Goal: Task Accomplishment & Management: Use online tool/utility

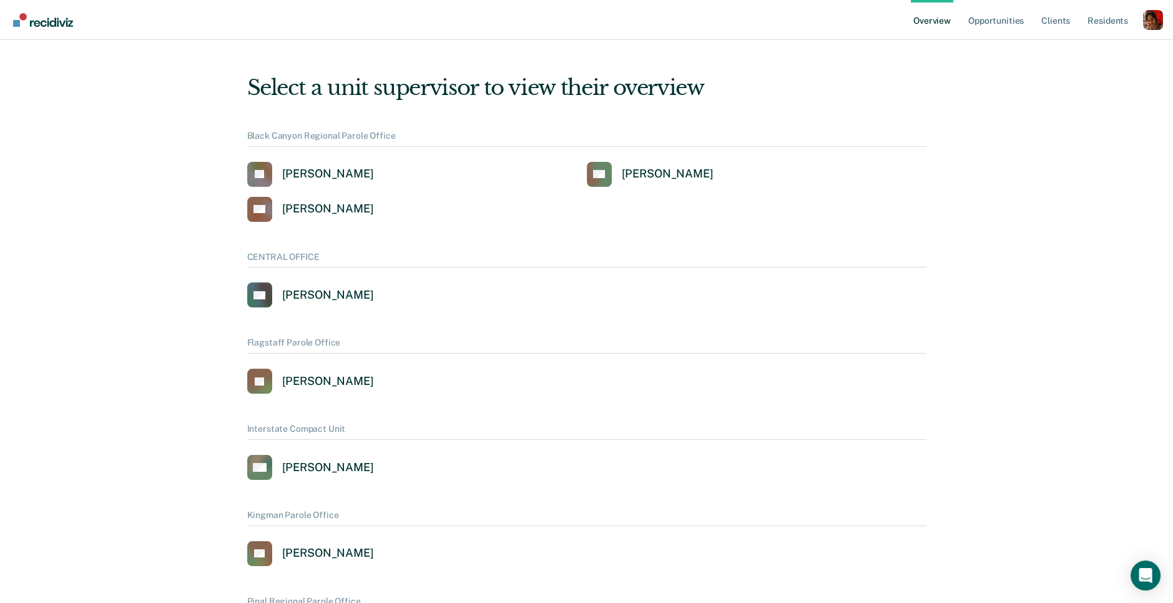
click at [1150, 28] on div "Profile dropdown button" at bounding box center [1153, 20] width 20 height 20
click at [1073, 52] on link "Profile" at bounding box center [1103, 50] width 101 height 11
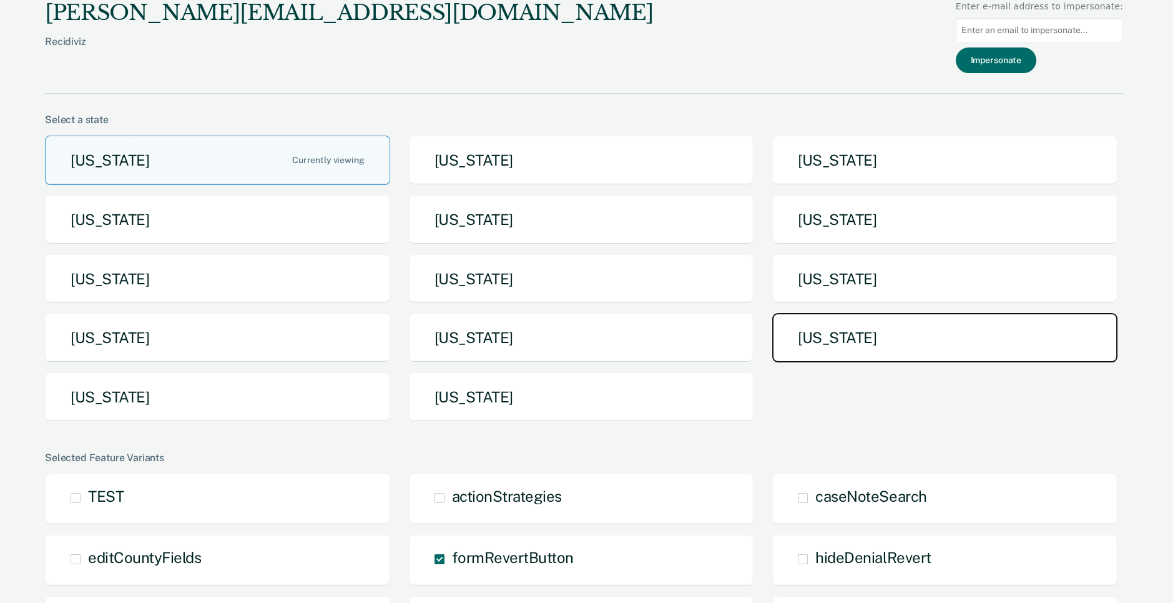
click at [836, 326] on button "[US_STATE]" at bounding box center [944, 337] width 345 height 49
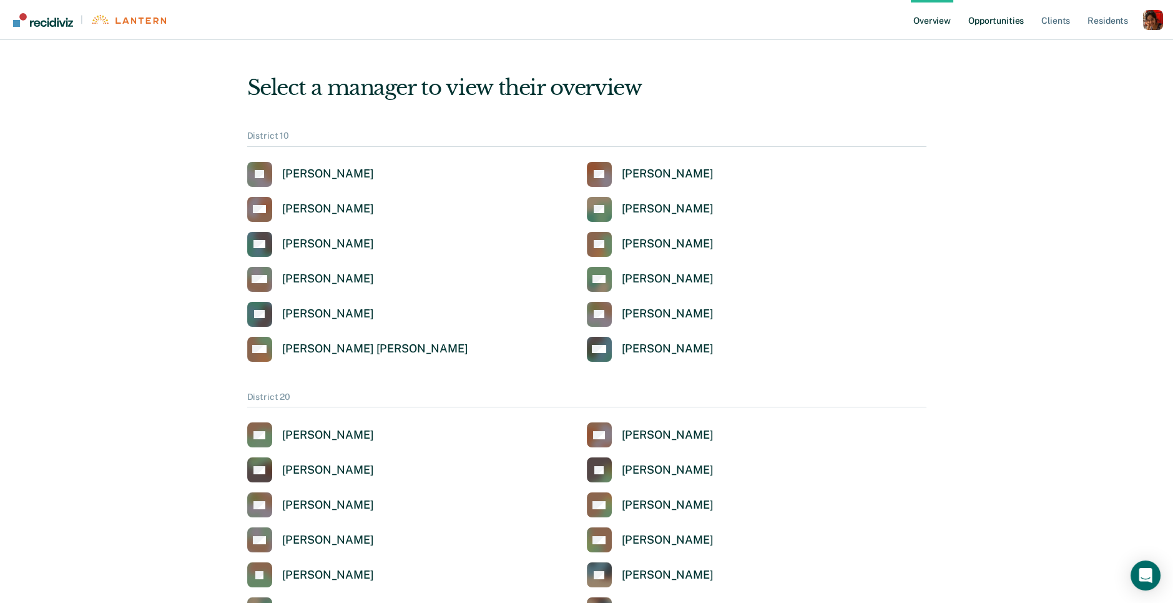
click at [990, 19] on link "Opportunities" at bounding box center [996, 20] width 61 height 40
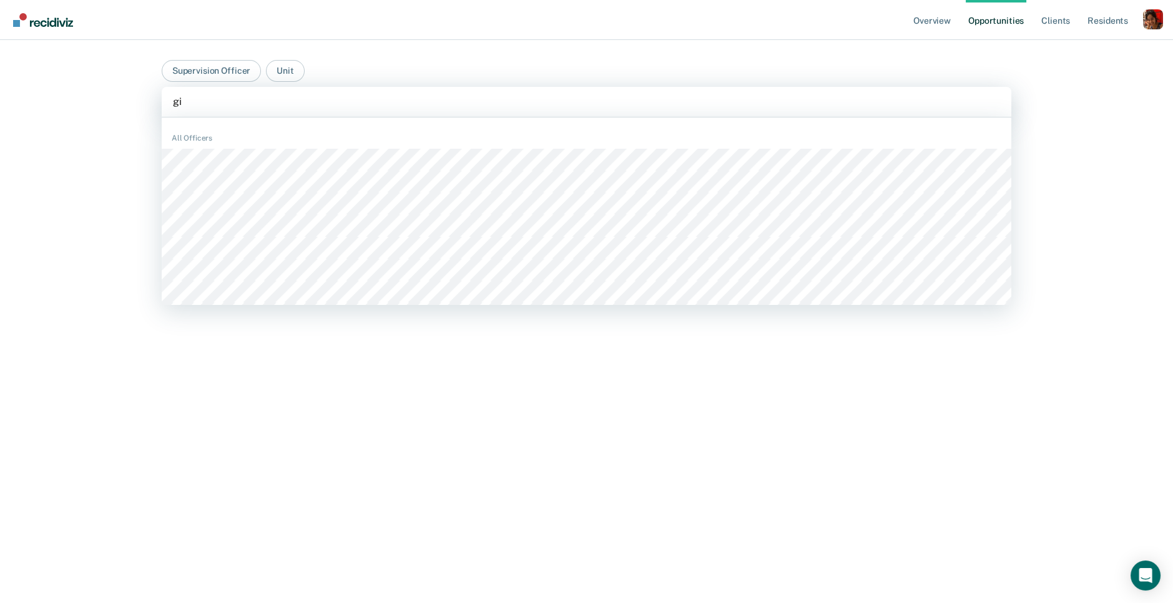
type input "gib"
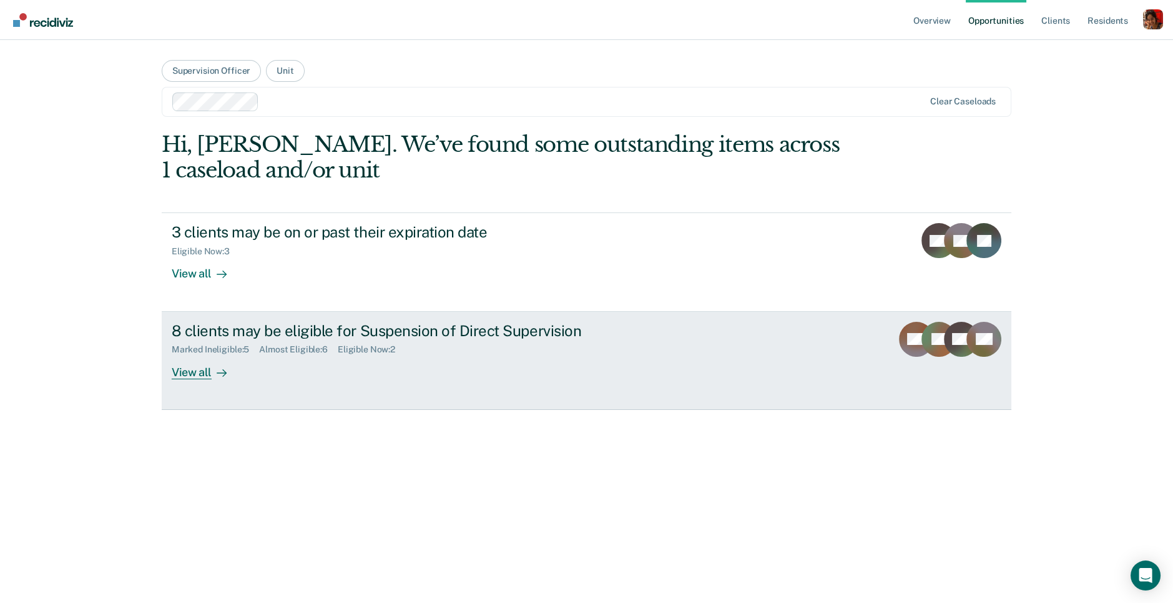
click at [252, 367] on div "8 clients may be eligible for Suspension of Direct Supervision Marked Ineligibl…" at bounding box center [406, 350] width 468 height 57
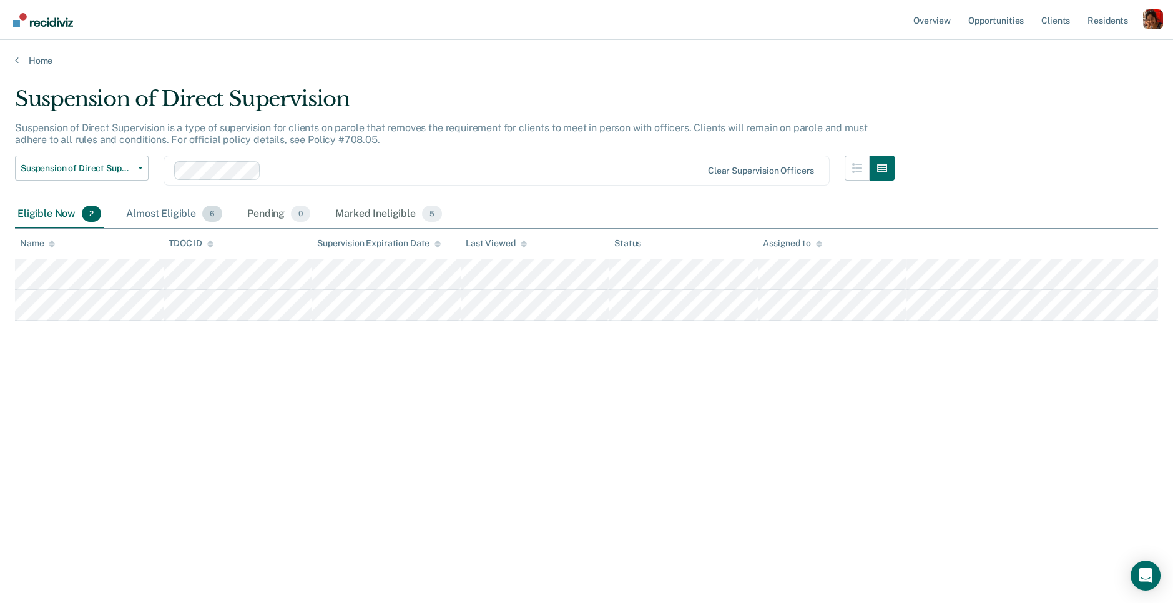
click at [168, 214] on div "Almost Eligible 6" at bounding box center [174, 213] width 101 height 27
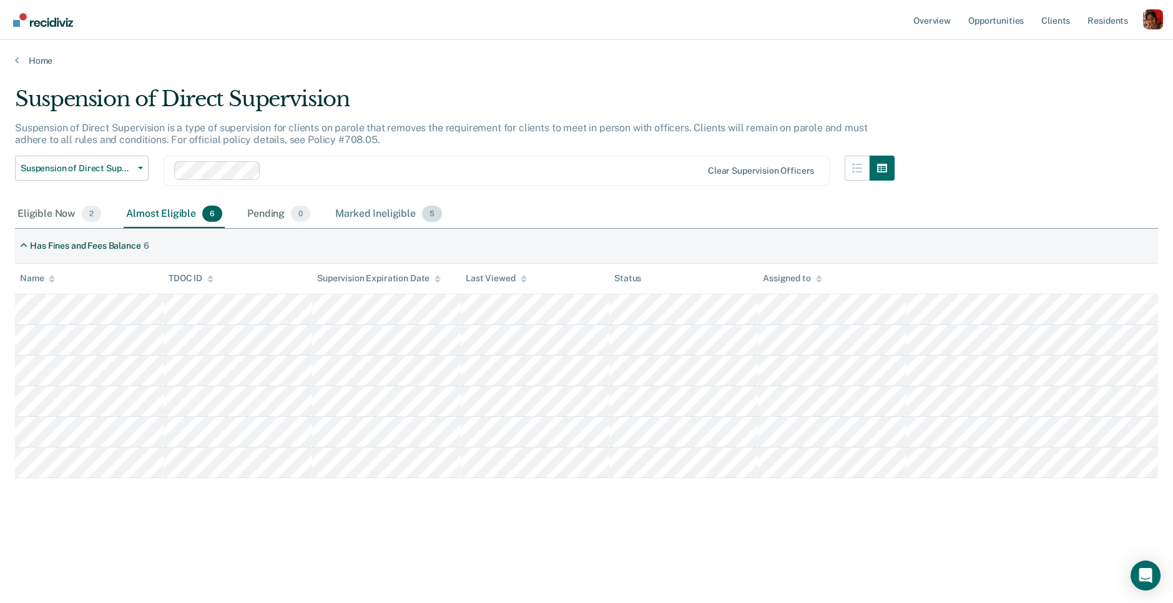
click at [388, 216] on div "Marked Ineligible 5" at bounding box center [389, 213] width 112 height 27
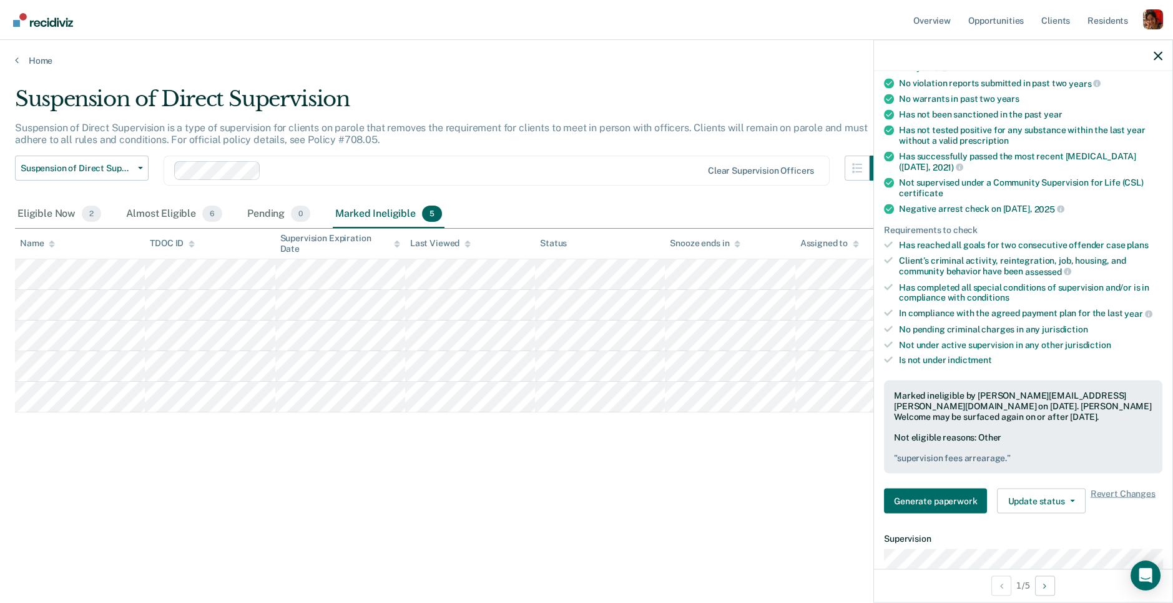
scroll to position [144, 0]
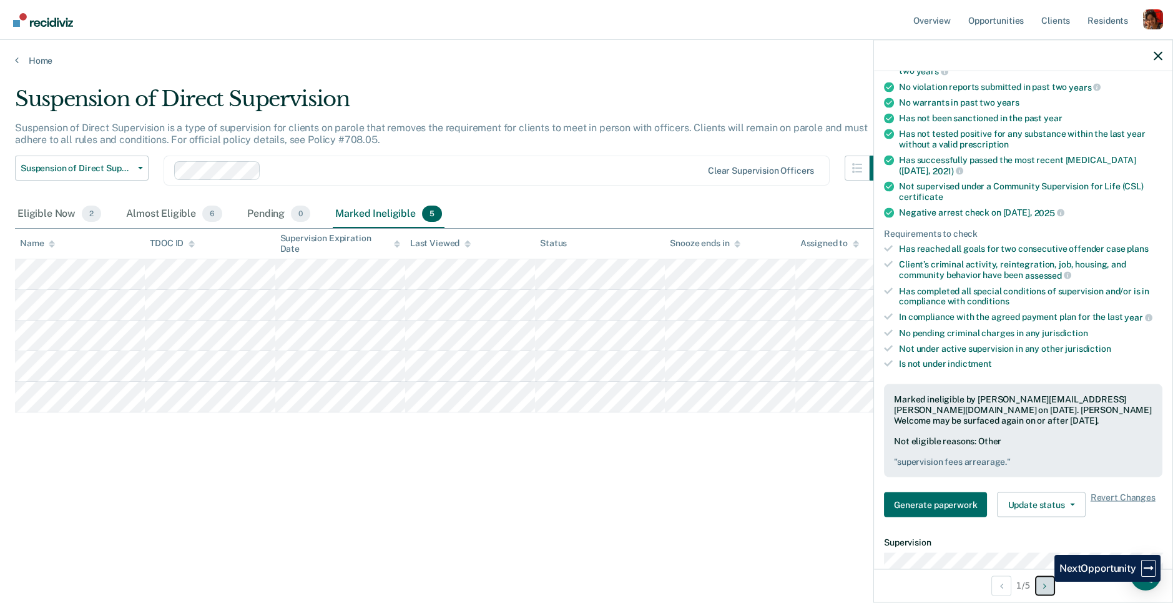
click at [1045, 581] on icon "Next Opportunity" at bounding box center [1044, 585] width 3 height 9
click at [1049, 580] on button "Next Opportunity" at bounding box center [1045, 585] width 20 height 20
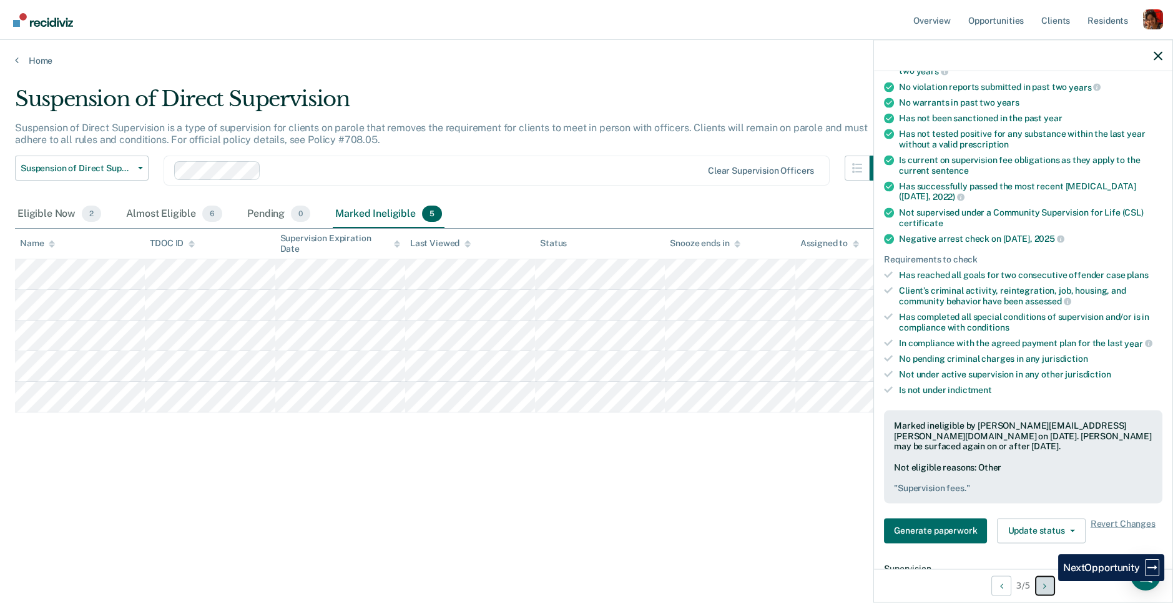
click at [1049, 580] on button "Next Opportunity" at bounding box center [1045, 585] width 20 height 20
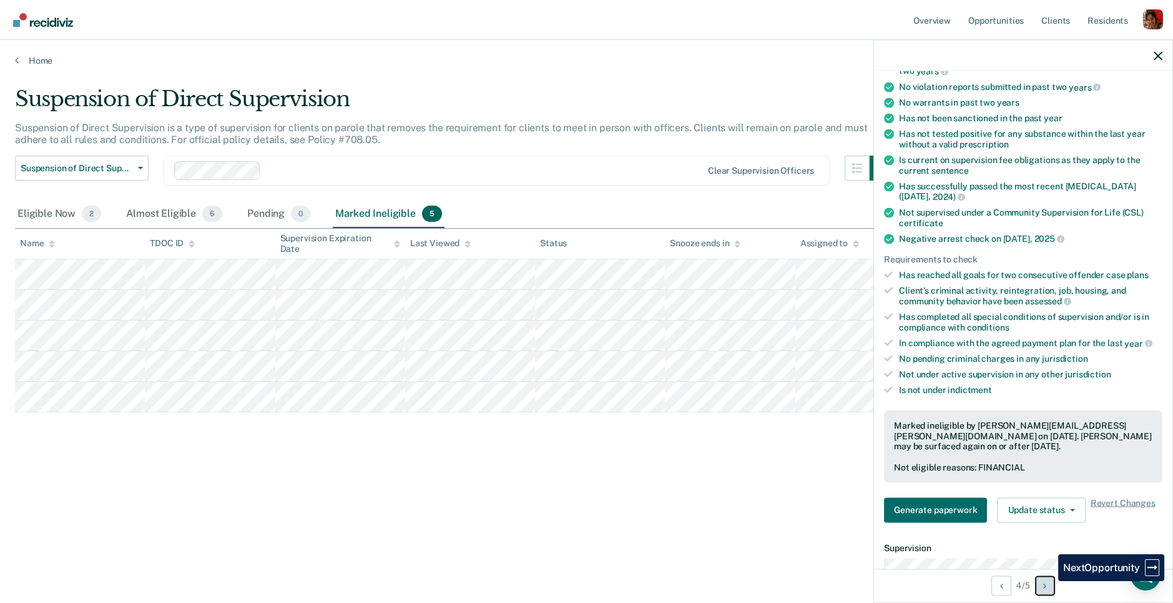
click at [1049, 580] on button "Next Opportunity" at bounding box center [1045, 585] width 20 height 20
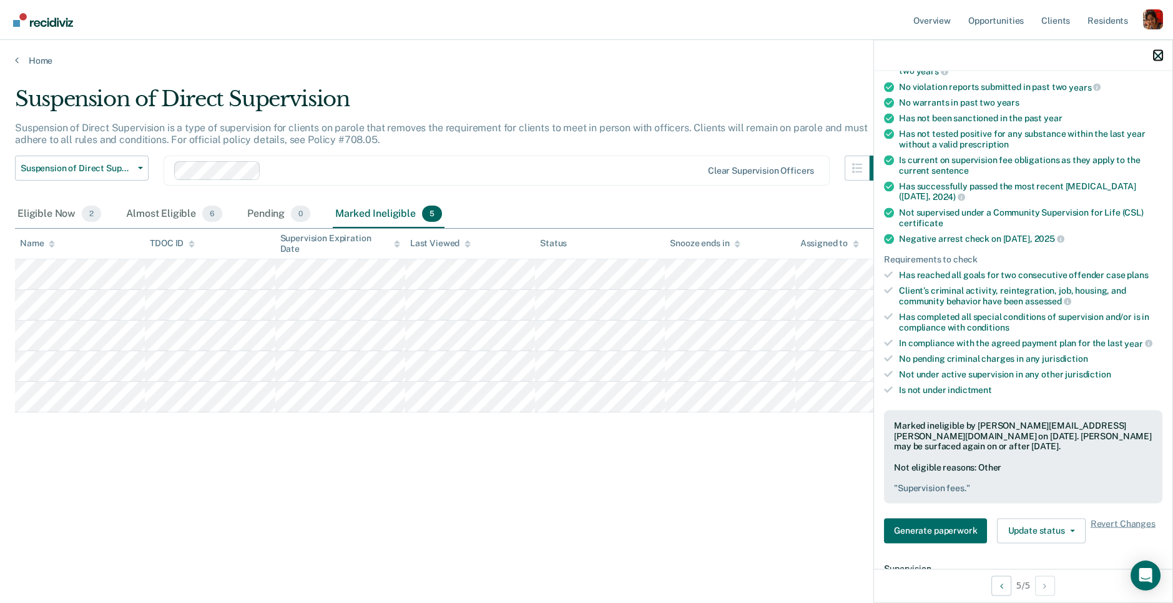
click at [1160, 54] on icon "button" at bounding box center [1158, 55] width 9 height 9
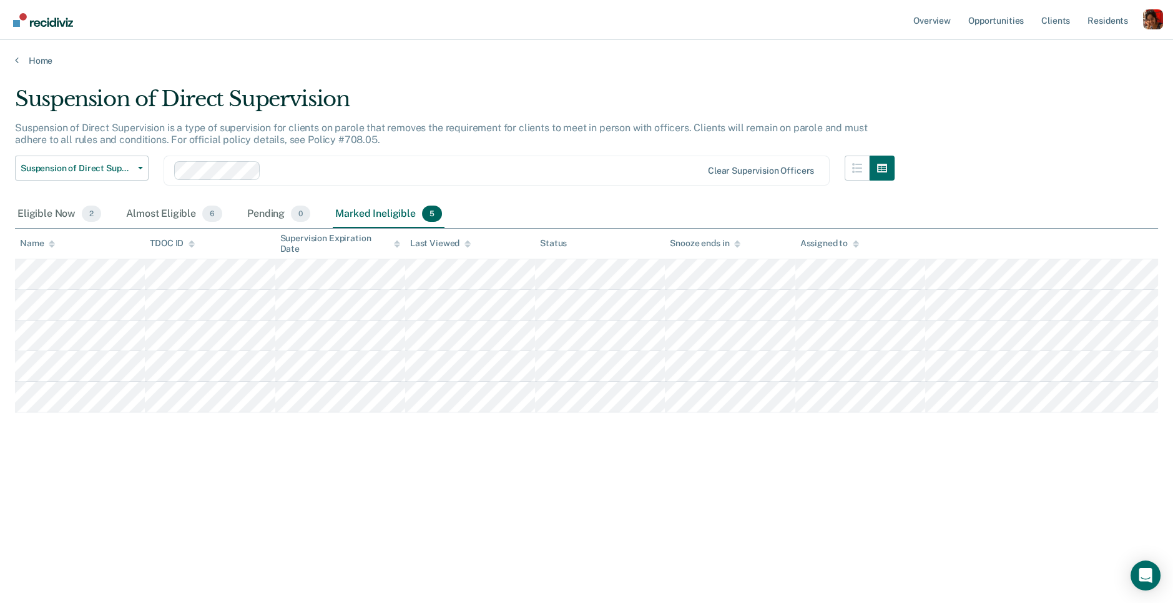
click at [275, 170] on div at bounding box center [484, 170] width 436 height 14
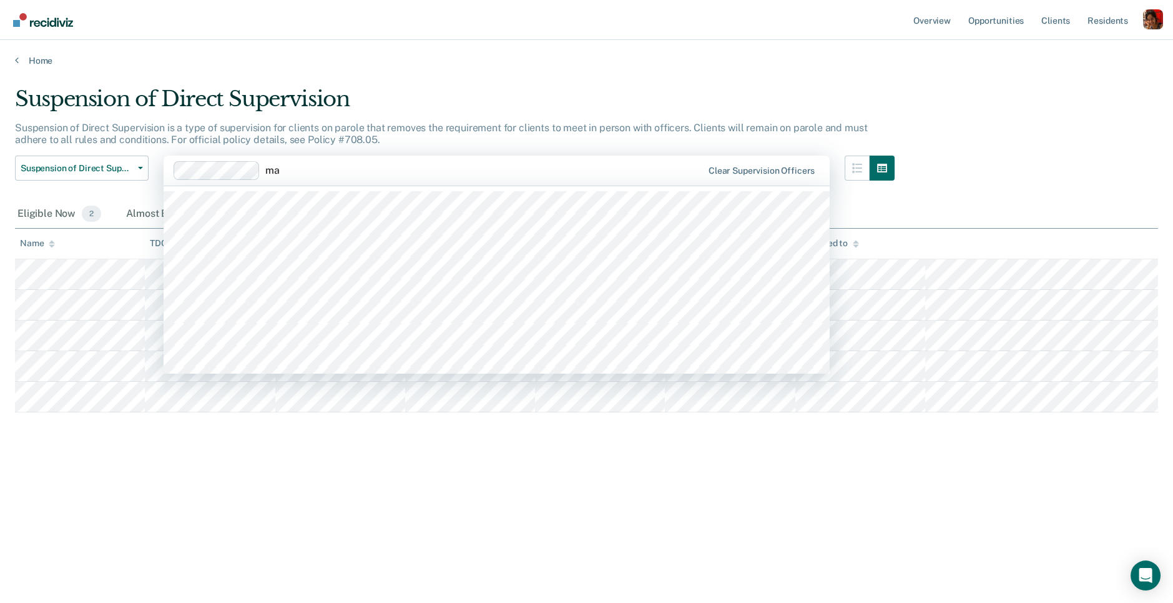
type input "m"
type input "aman"
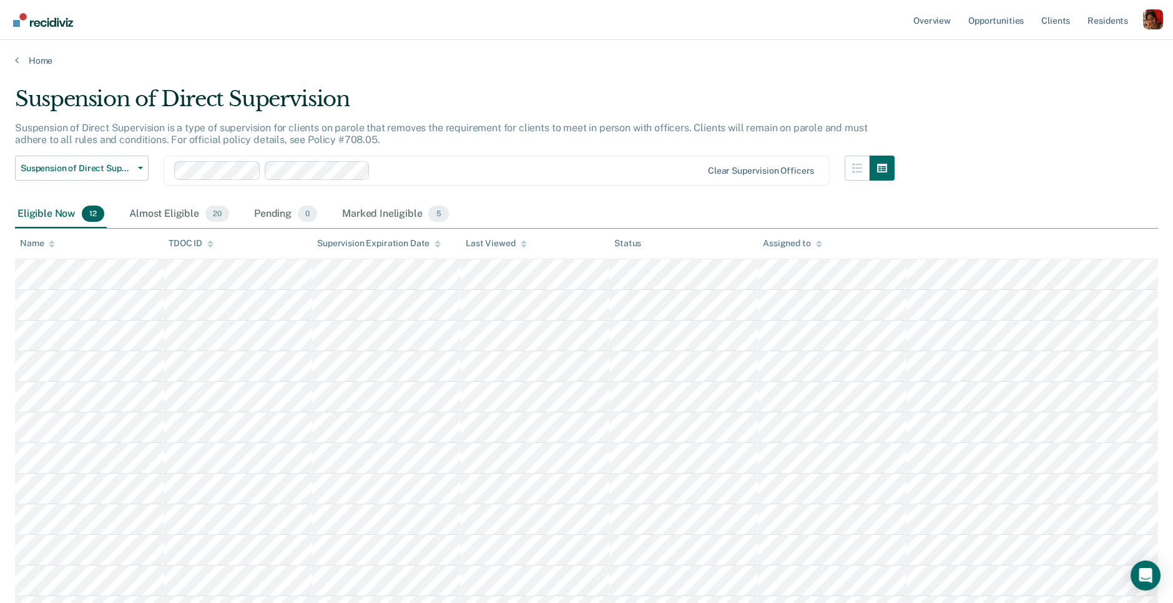
click at [52, 222] on div "Eligible Now 12" at bounding box center [61, 213] width 92 height 27
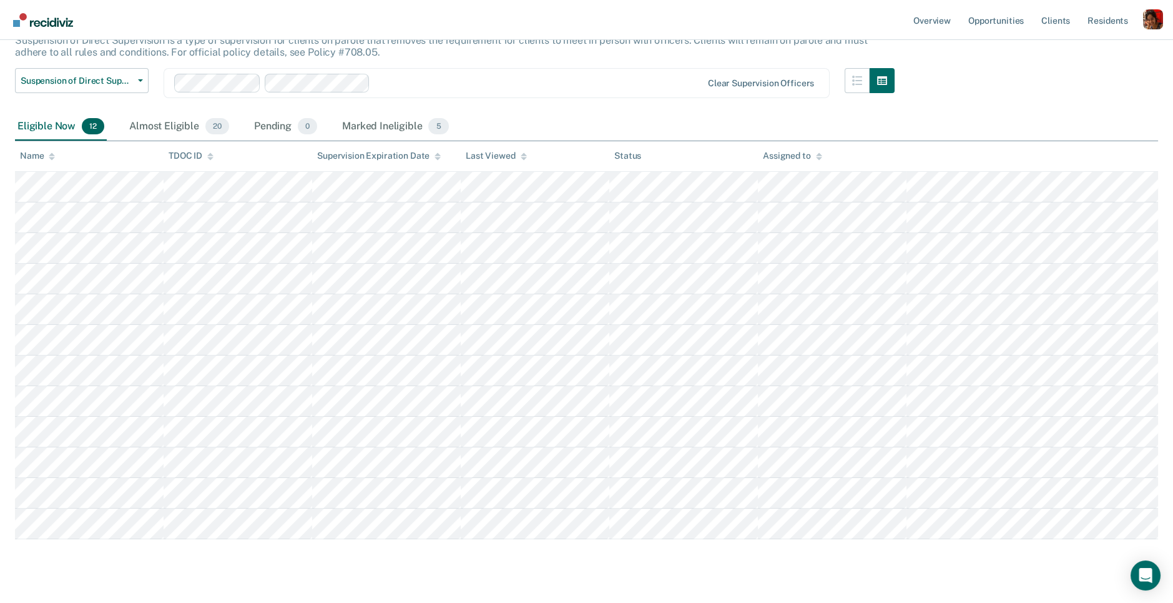
scroll to position [86, 0]
click at [167, 120] on div "Almost Eligible 20" at bounding box center [179, 127] width 105 height 27
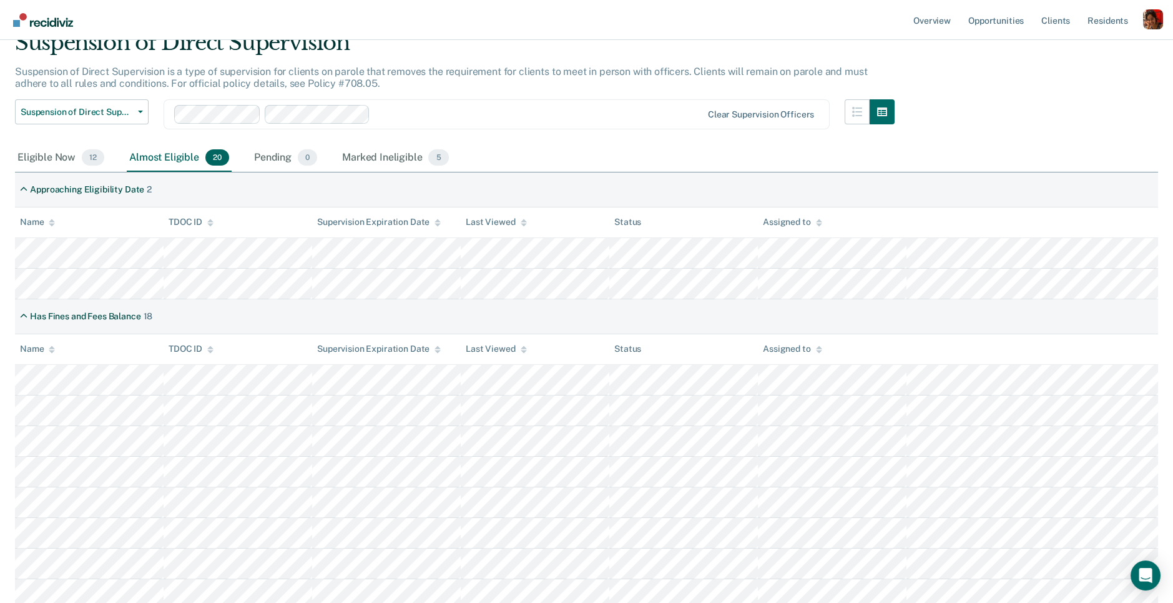
scroll to position [54, 0]
click at [375, 168] on div "Marked Ineligible 5" at bounding box center [396, 160] width 112 height 27
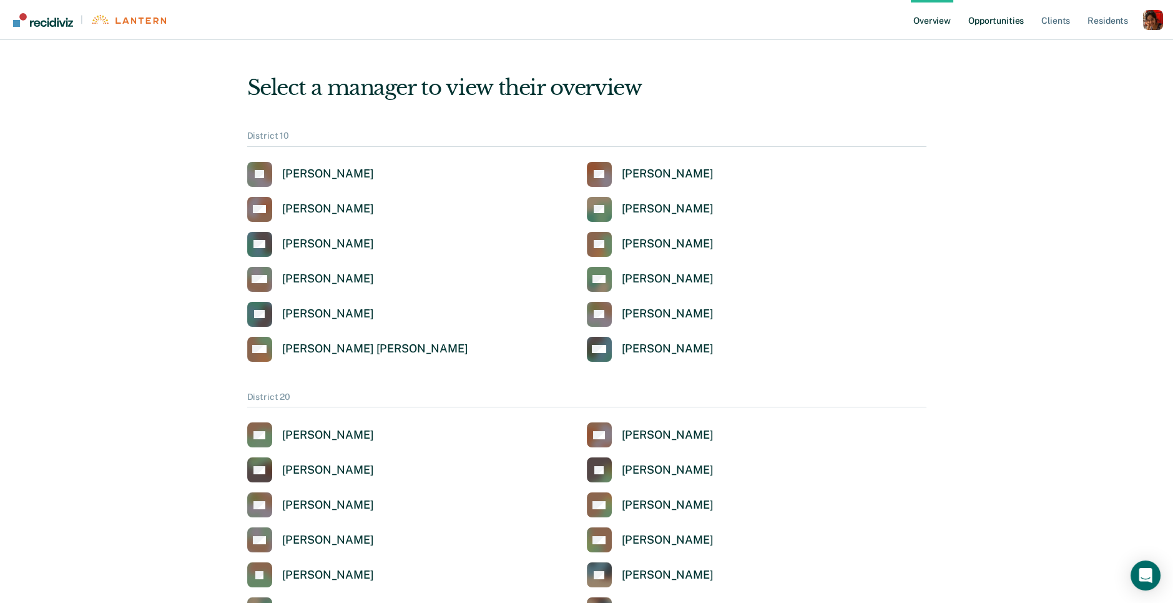
click at [1007, 17] on link "Opportunities" at bounding box center [996, 20] width 61 height 40
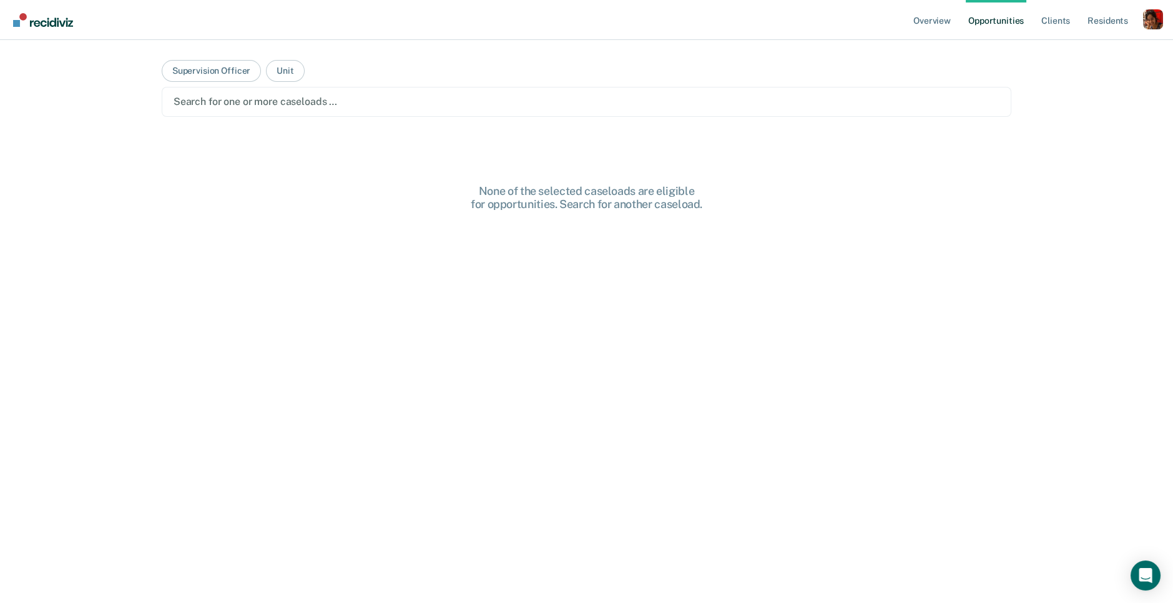
click at [392, 101] on div at bounding box center [587, 101] width 826 height 14
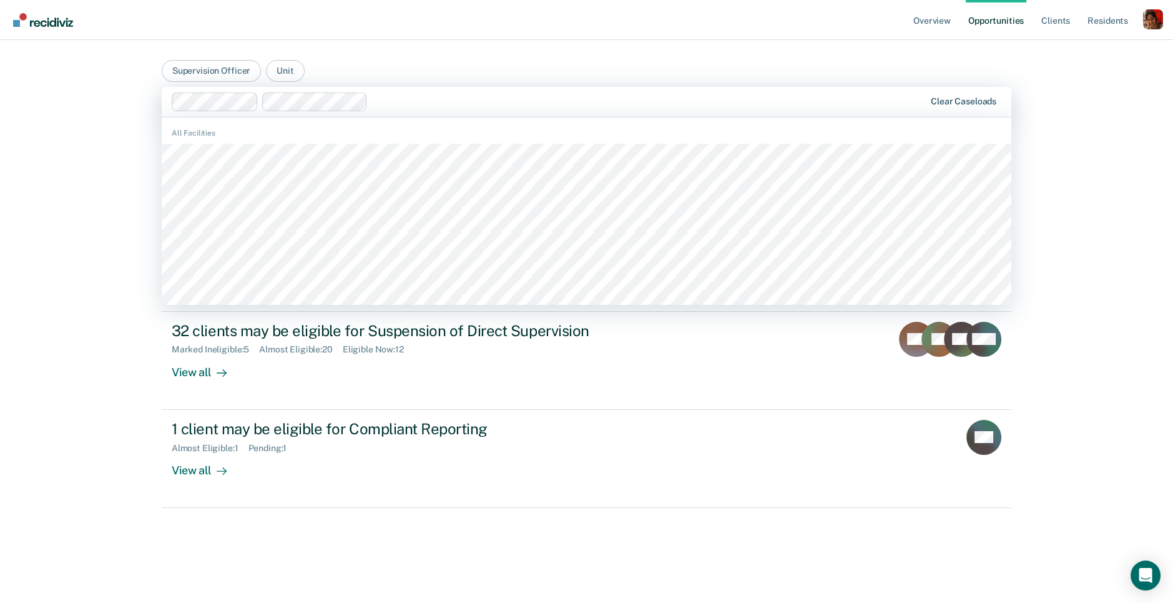
click at [982, 101] on div "Clear caseloads" at bounding box center [964, 101] width 66 height 11
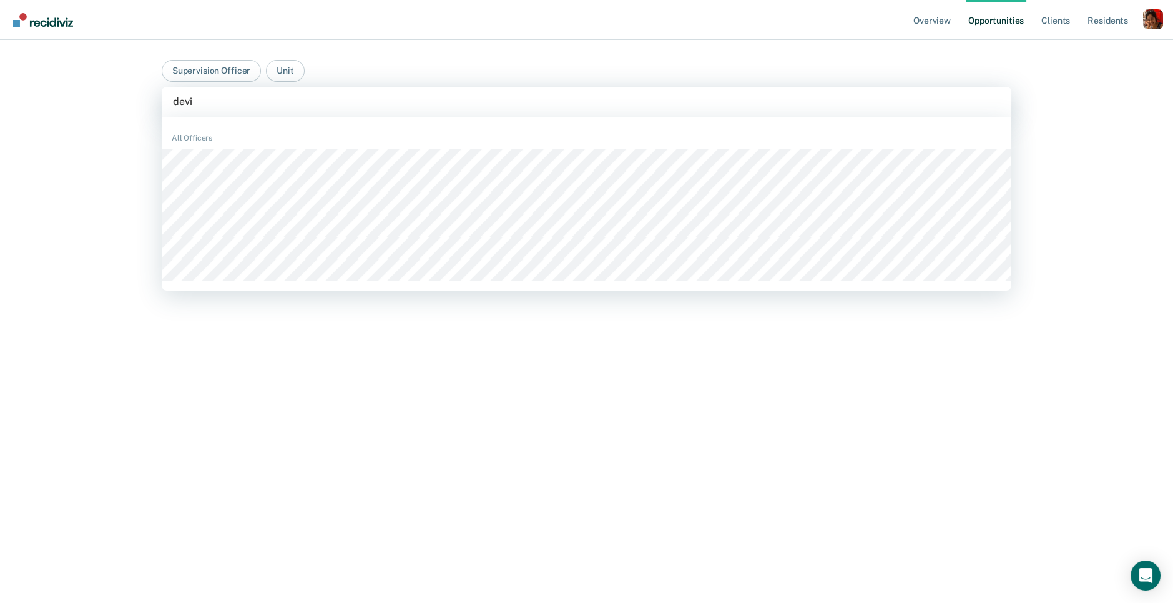
type input "devin"
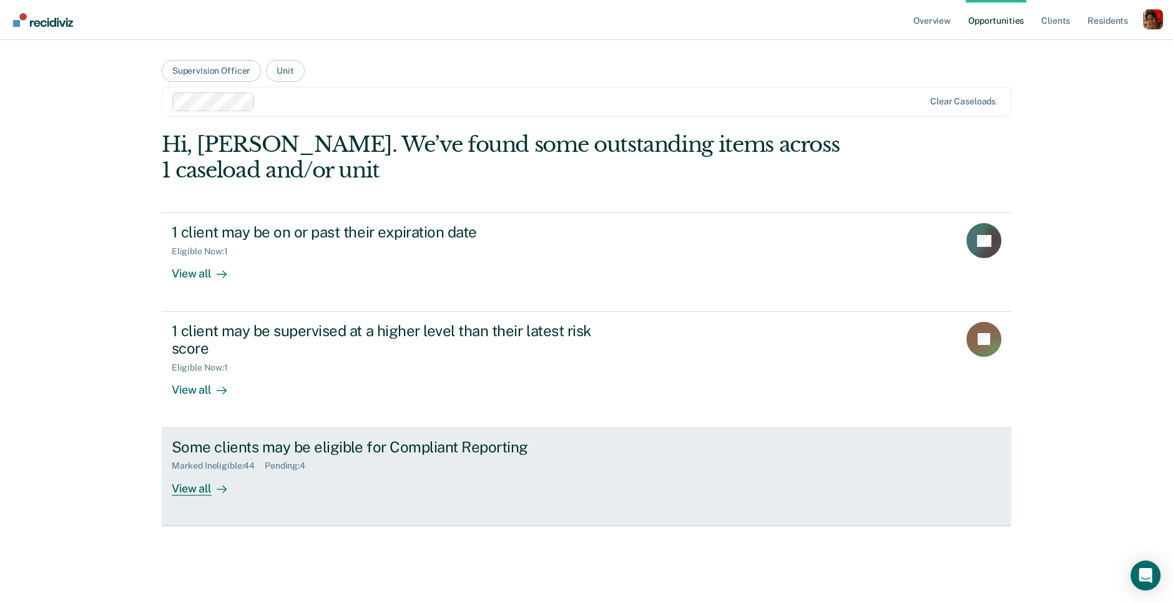
click at [355, 450] on div "Some clients may be eligible for Compliant Reporting" at bounding box center [391, 447] width 438 height 18
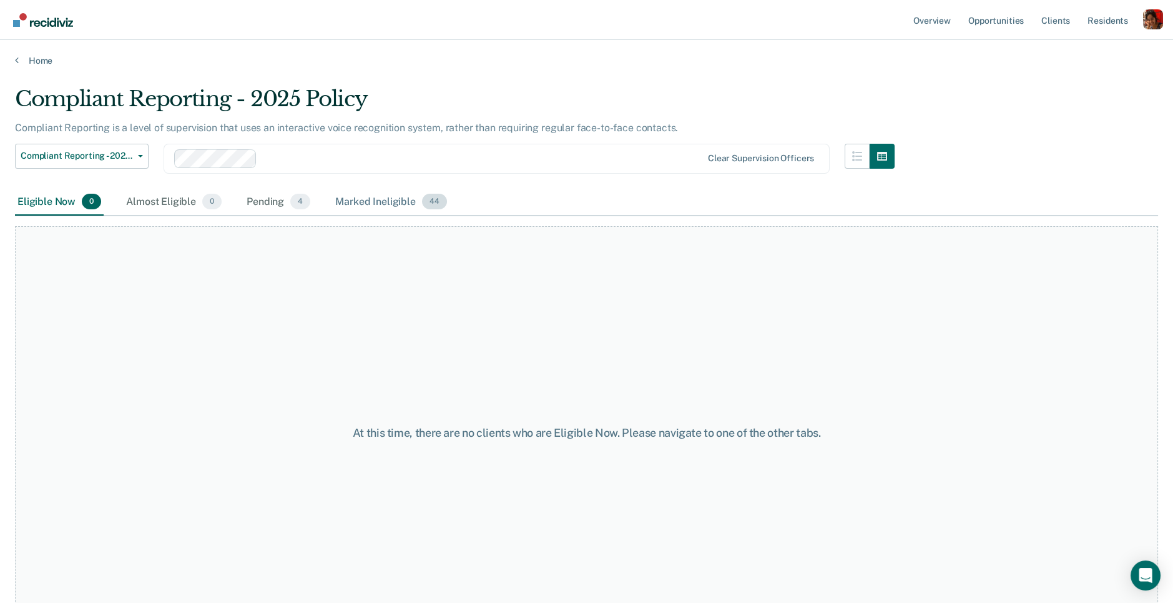
click at [380, 196] on div "Marked Ineligible 44" at bounding box center [391, 202] width 116 height 27
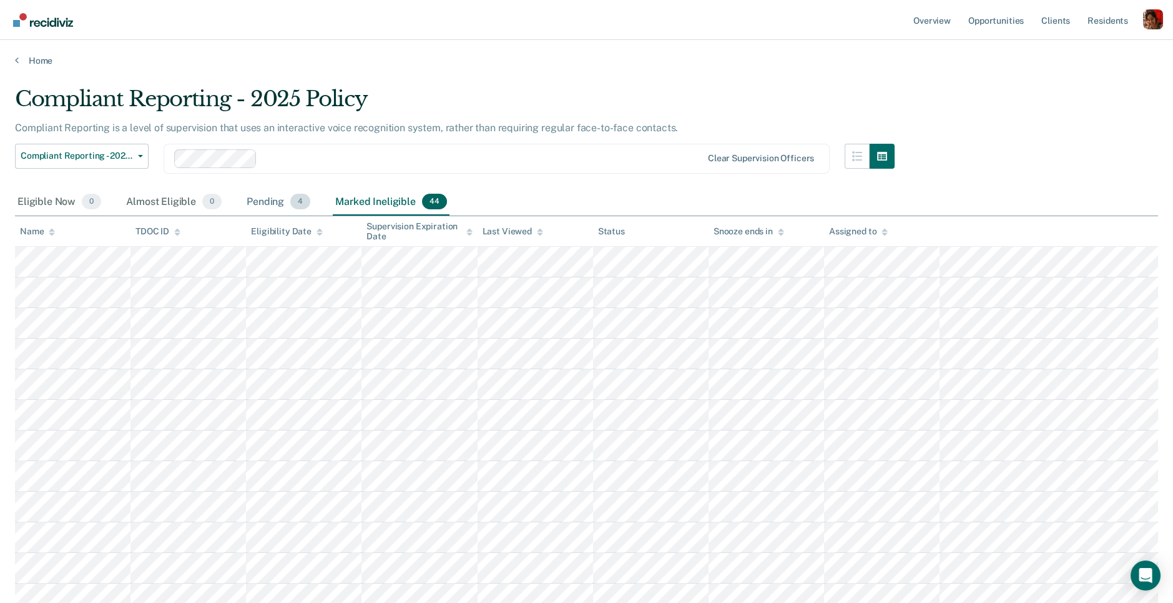
click at [283, 202] on div "Pending 4" at bounding box center [278, 202] width 69 height 27
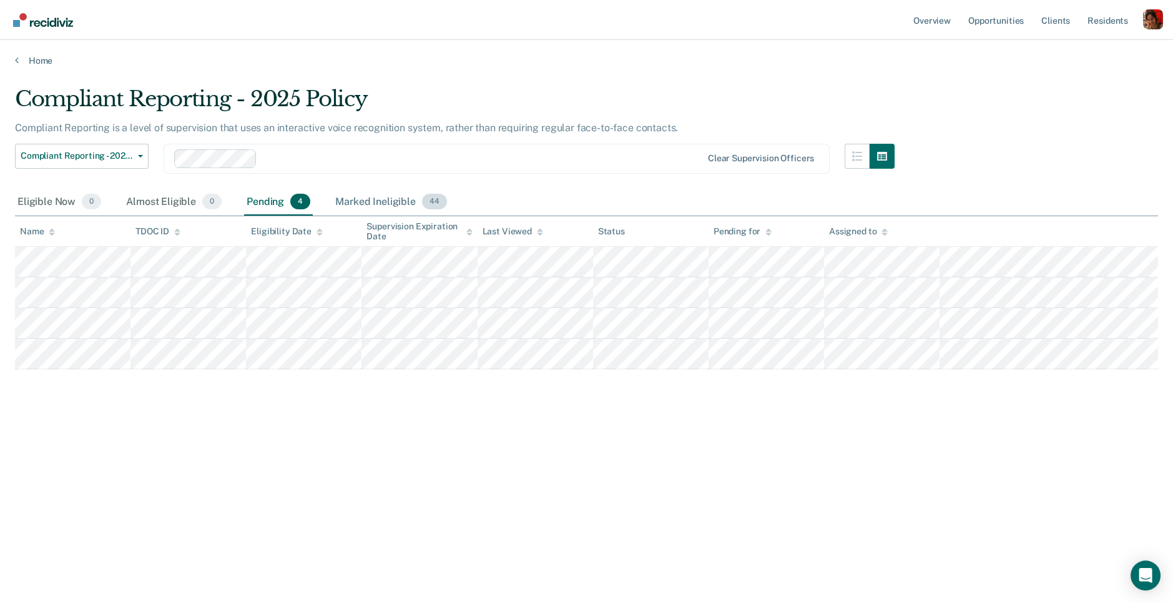
click at [393, 197] on div "Marked Ineligible 44" at bounding box center [391, 202] width 116 height 27
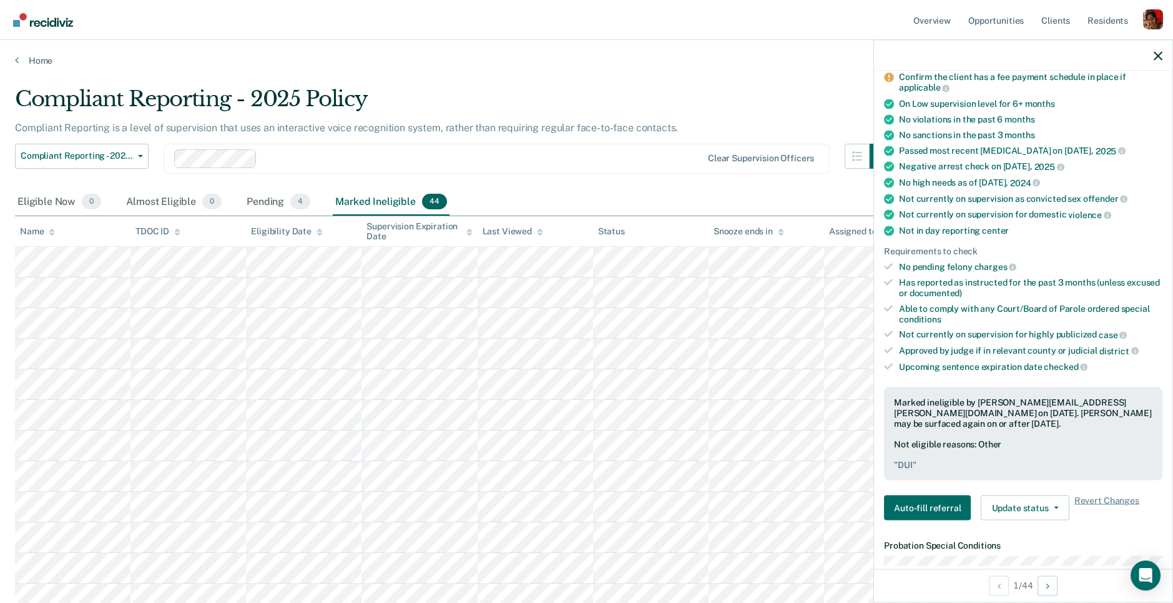
scroll to position [113, 0]
click at [1049, 584] on icon "Next Opportunity" at bounding box center [1048, 585] width 3 height 9
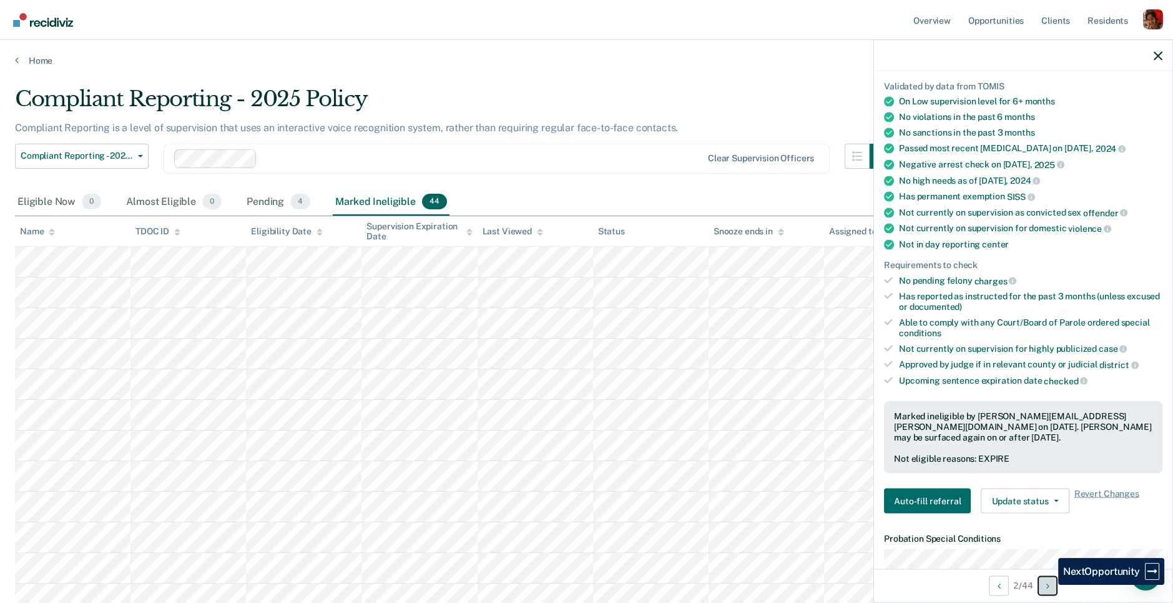
click at [1049, 584] on icon "Next Opportunity" at bounding box center [1048, 585] width 3 height 9
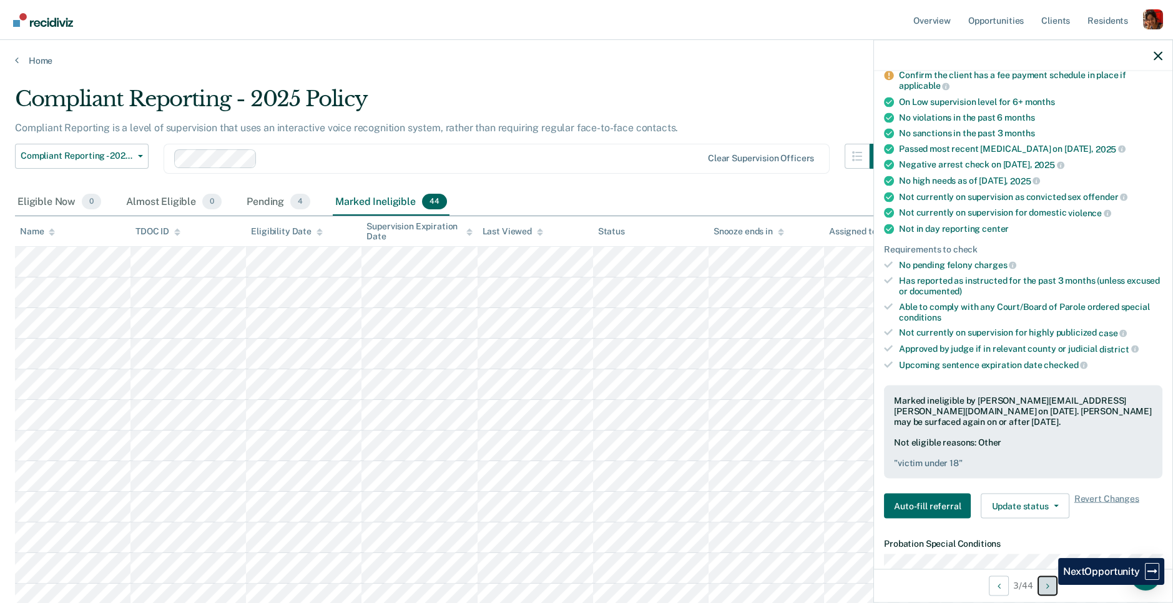
click at [1049, 584] on icon "Next Opportunity" at bounding box center [1048, 585] width 3 height 9
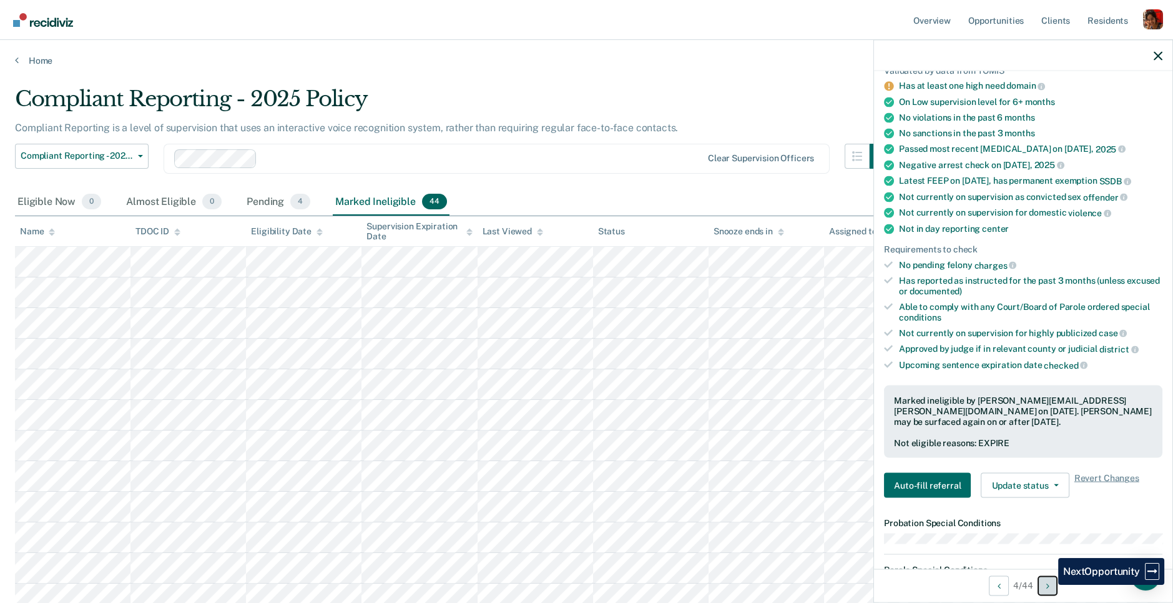
click at [1049, 584] on icon "Next Opportunity" at bounding box center [1048, 585] width 3 height 9
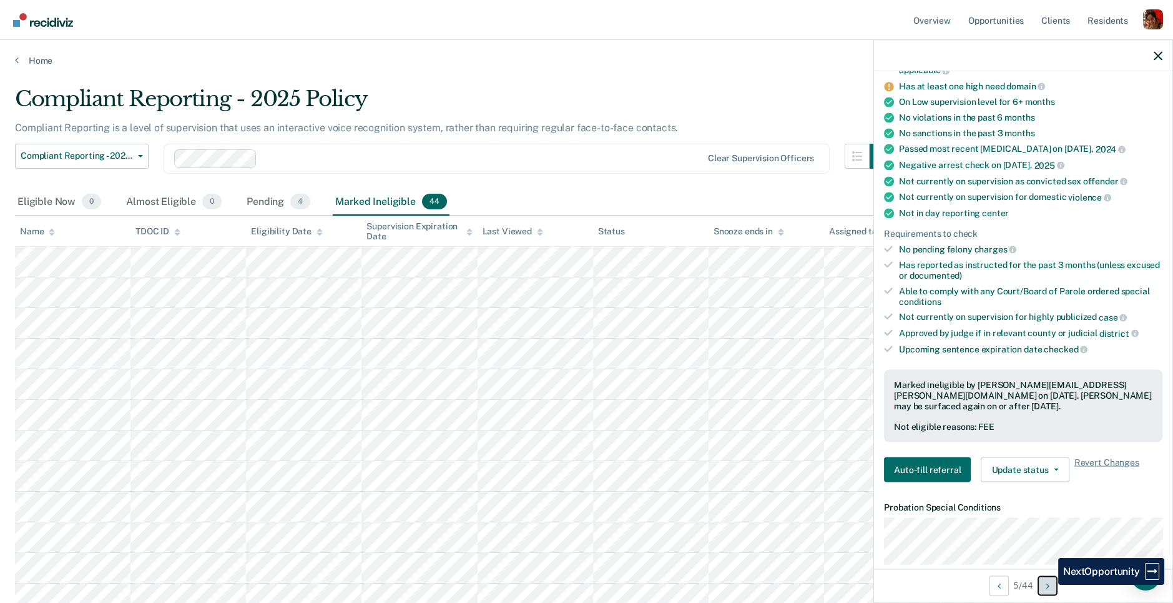
click at [1049, 584] on icon "Next Opportunity" at bounding box center [1048, 585] width 3 height 9
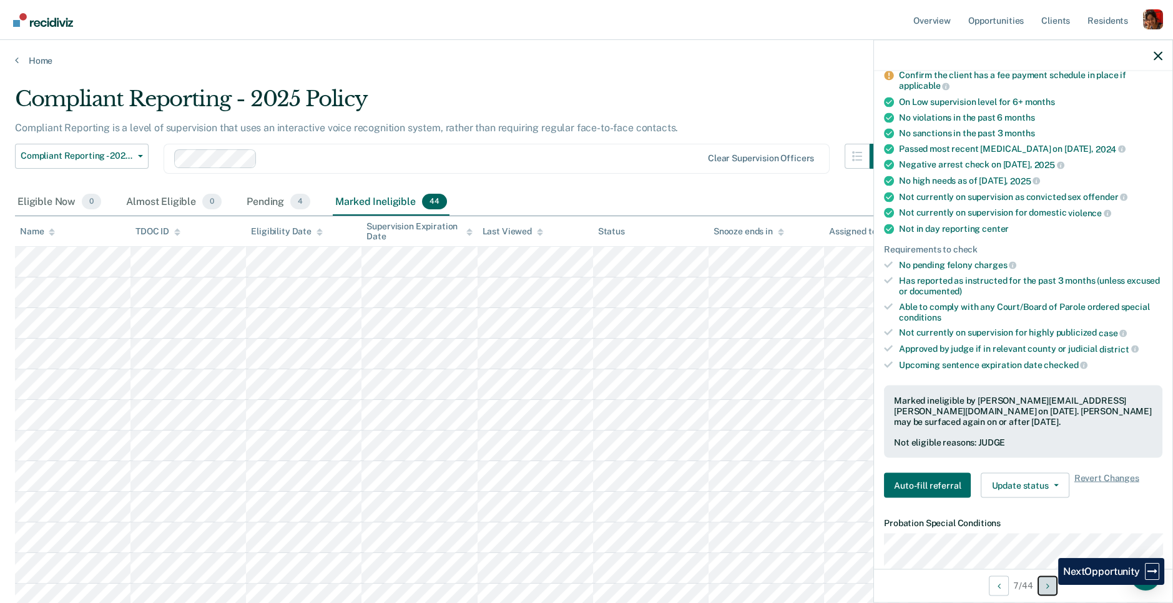
click at [1049, 584] on icon "Next Opportunity" at bounding box center [1048, 585] width 3 height 9
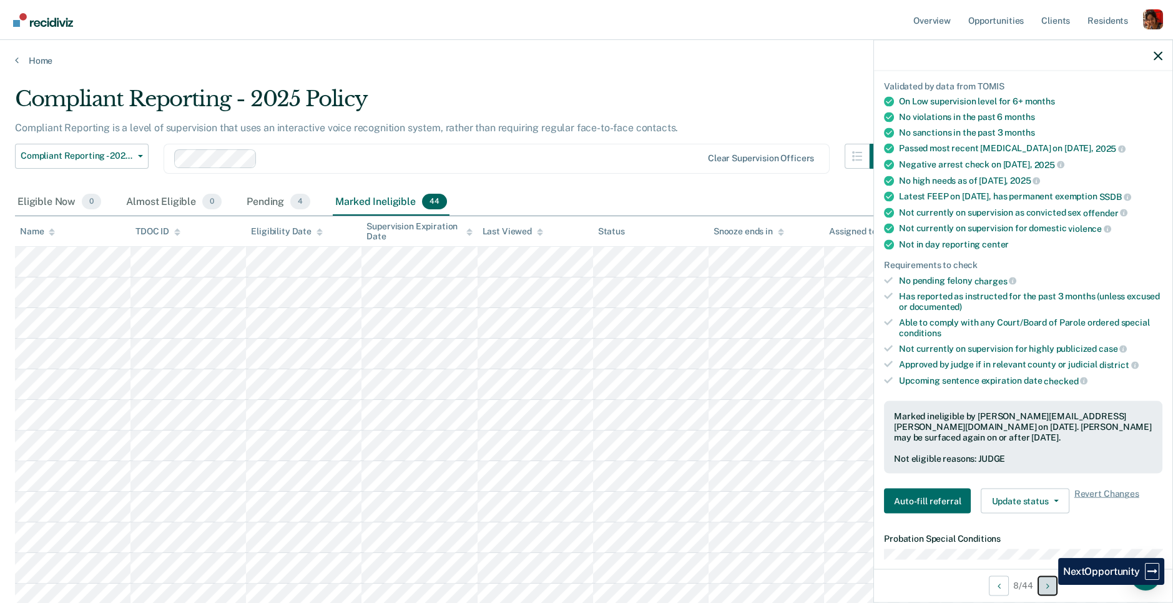
click at [1049, 584] on icon "Next Opportunity" at bounding box center [1048, 585] width 3 height 9
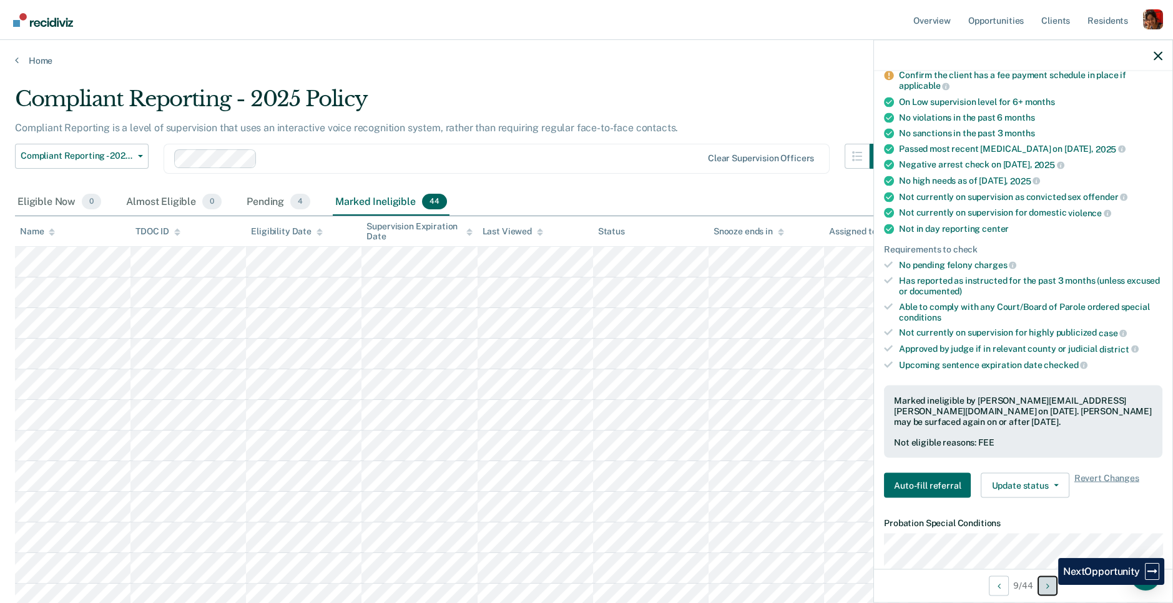
click at [1049, 584] on icon "Next Opportunity" at bounding box center [1048, 585] width 3 height 9
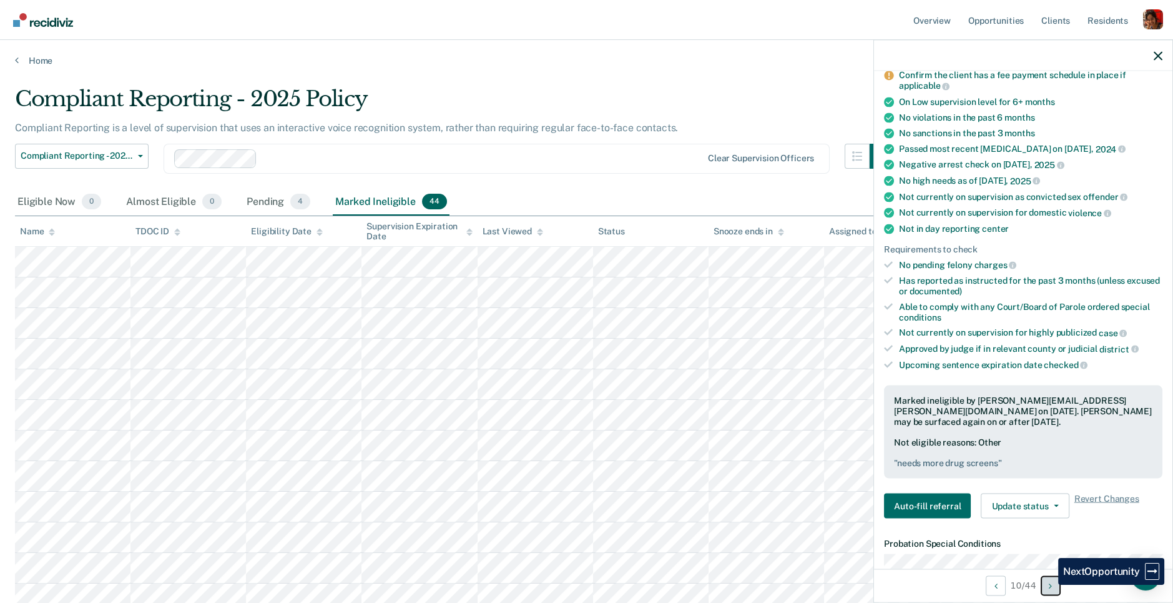
click at [1049, 584] on button "Next Opportunity" at bounding box center [1051, 585] width 20 height 20
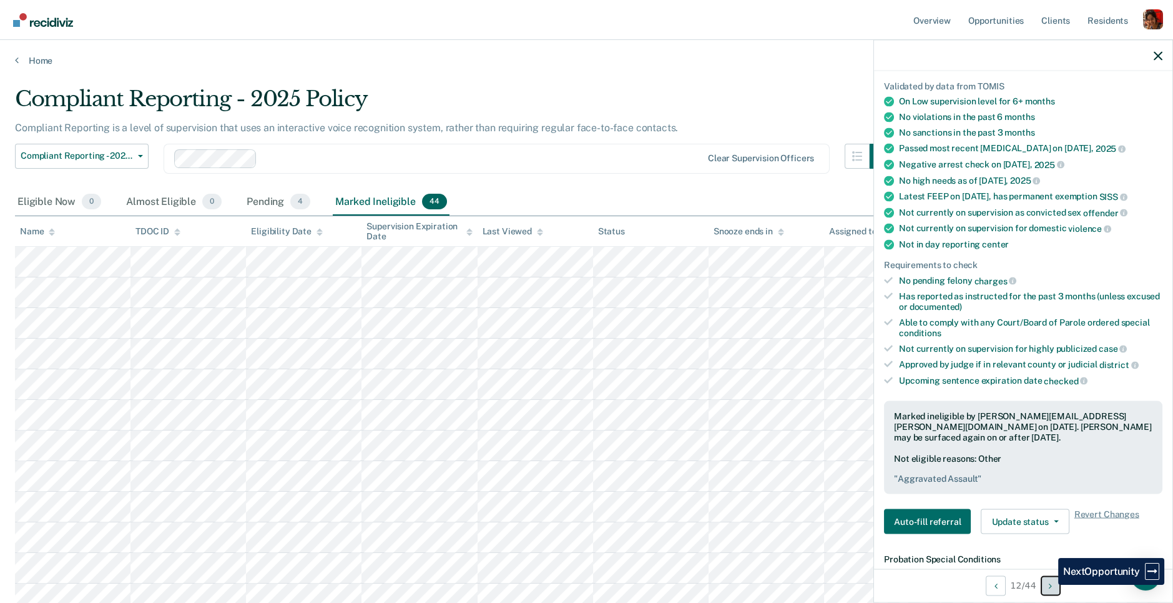
click at [1049, 584] on button "Next Opportunity" at bounding box center [1051, 585] width 20 height 20
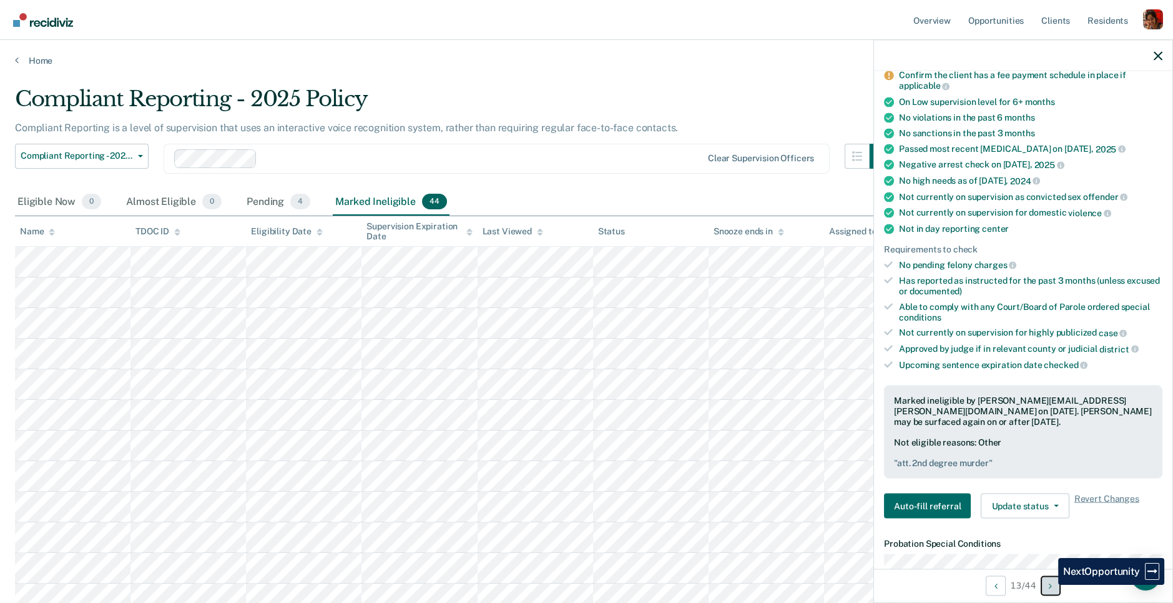
click at [1049, 584] on button "Next Opportunity" at bounding box center [1051, 585] width 20 height 20
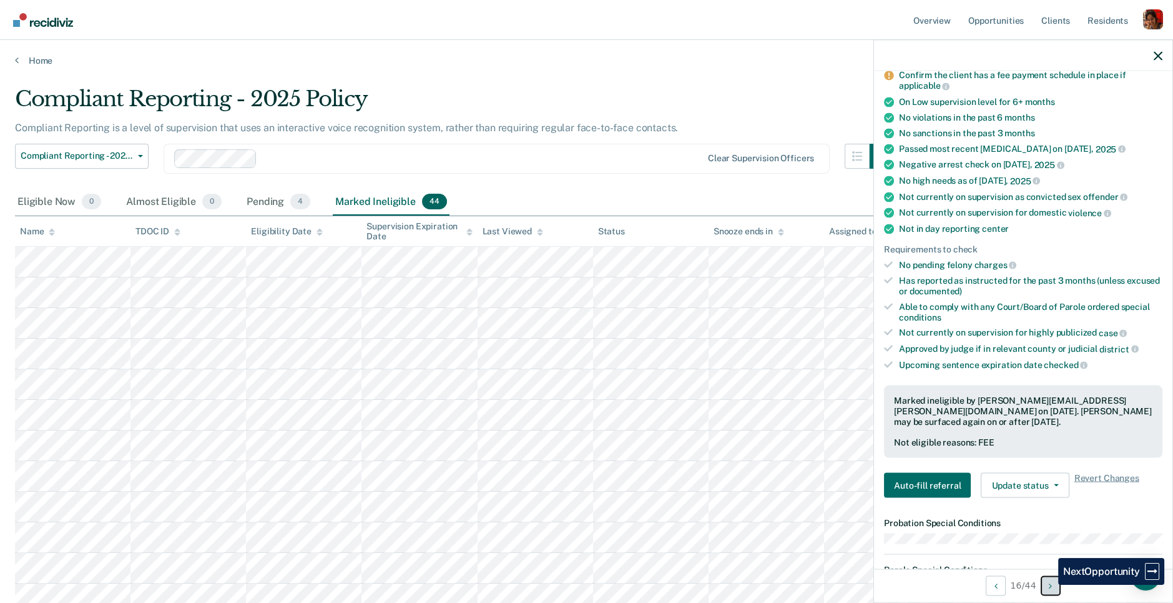
click at [1049, 584] on button "Next Opportunity" at bounding box center [1051, 585] width 20 height 20
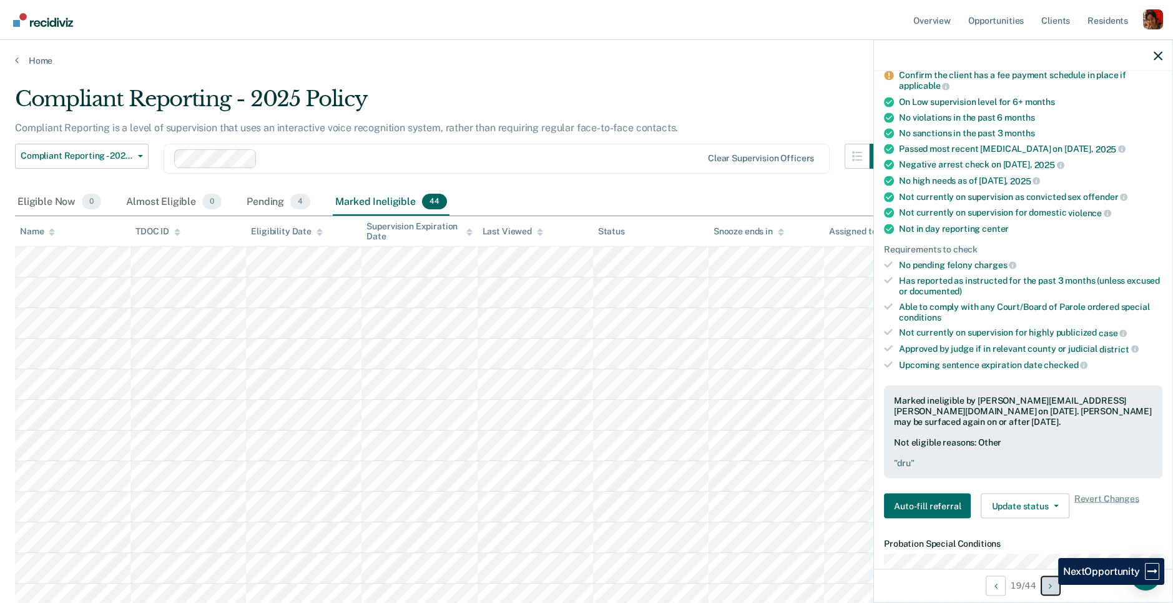
click at [1049, 584] on button "Next Opportunity" at bounding box center [1051, 585] width 20 height 20
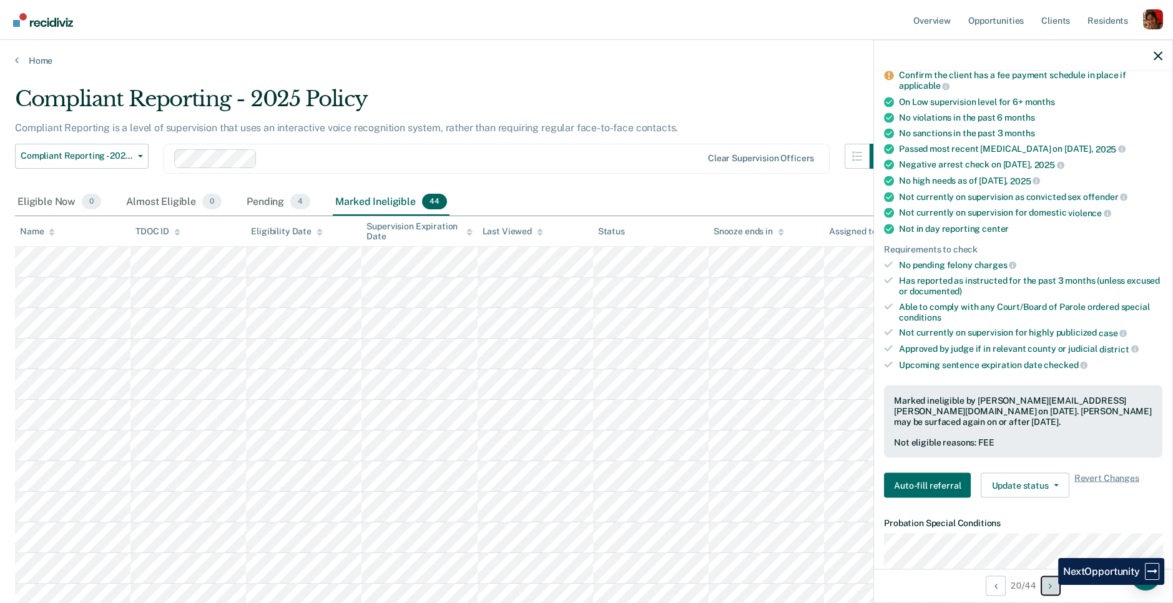
click at [1049, 584] on button "Next Opportunity" at bounding box center [1051, 585] width 20 height 20
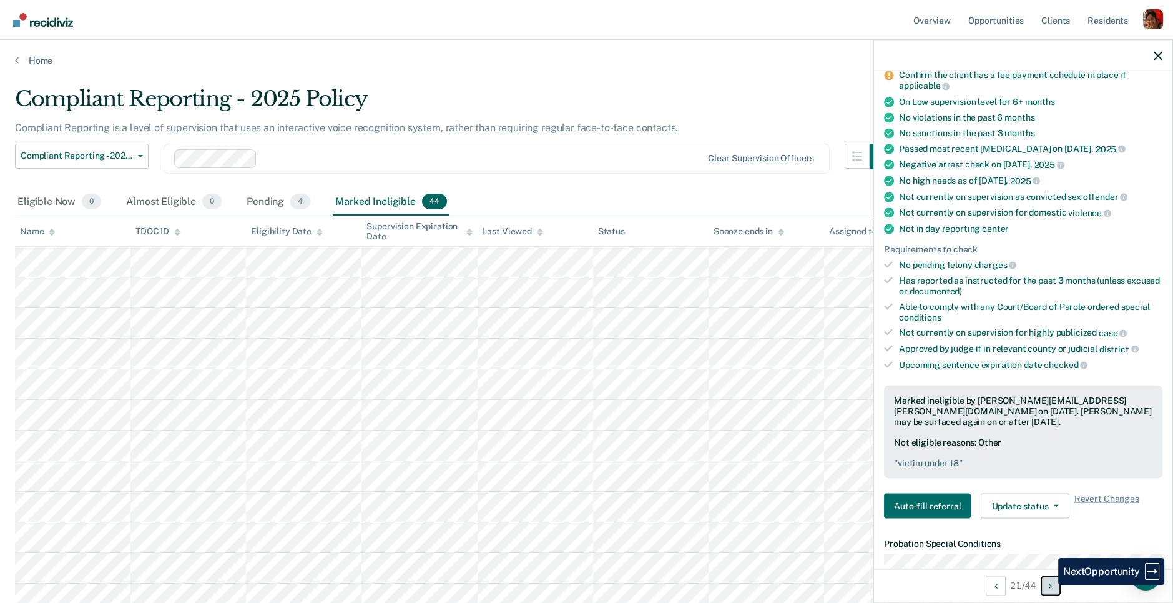
click at [1049, 584] on button "Next Opportunity" at bounding box center [1051, 585] width 20 height 20
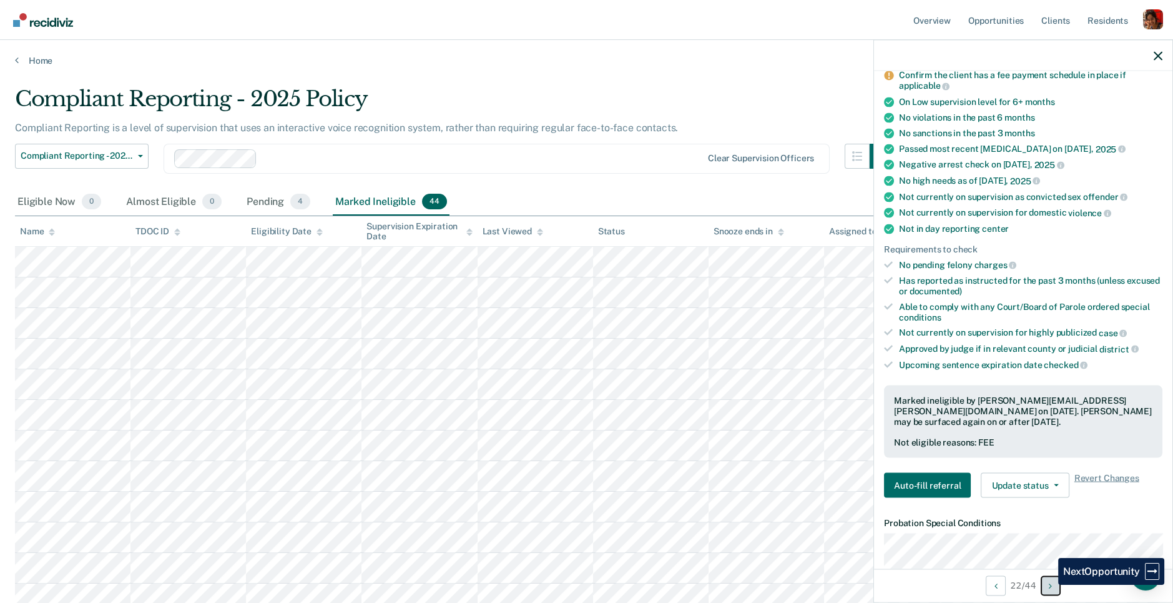
click at [1049, 584] on button "Next Opportunity" at bounding box center [1051, 585] width 20 height 20
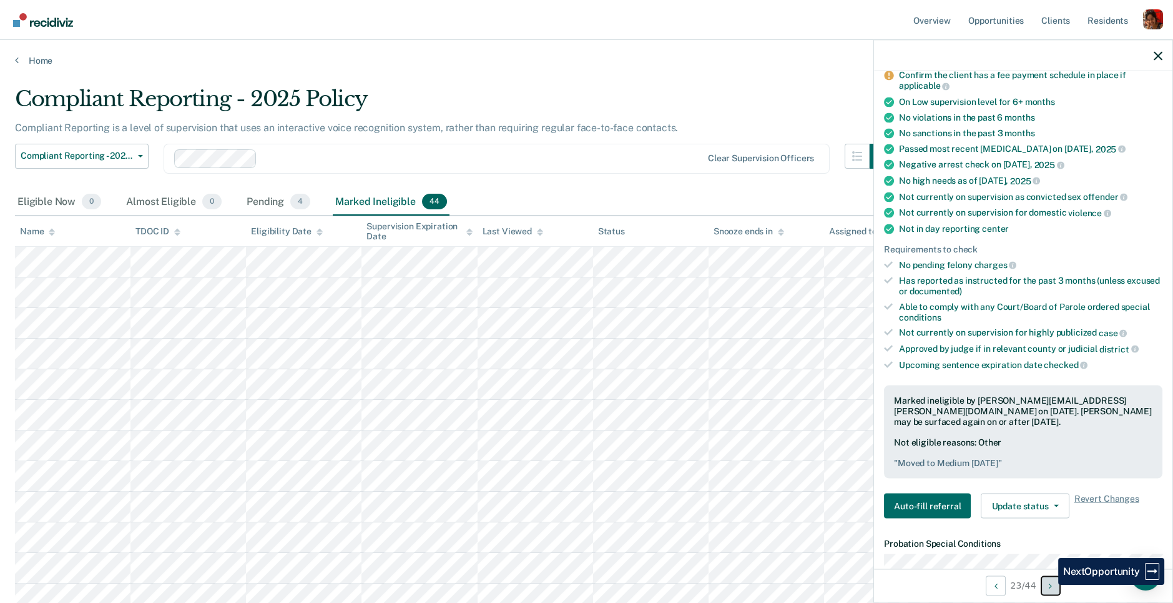
click at [1049, 584] on button "Next Opportunity" at bounding box center [1051, 585] width 20 height 20
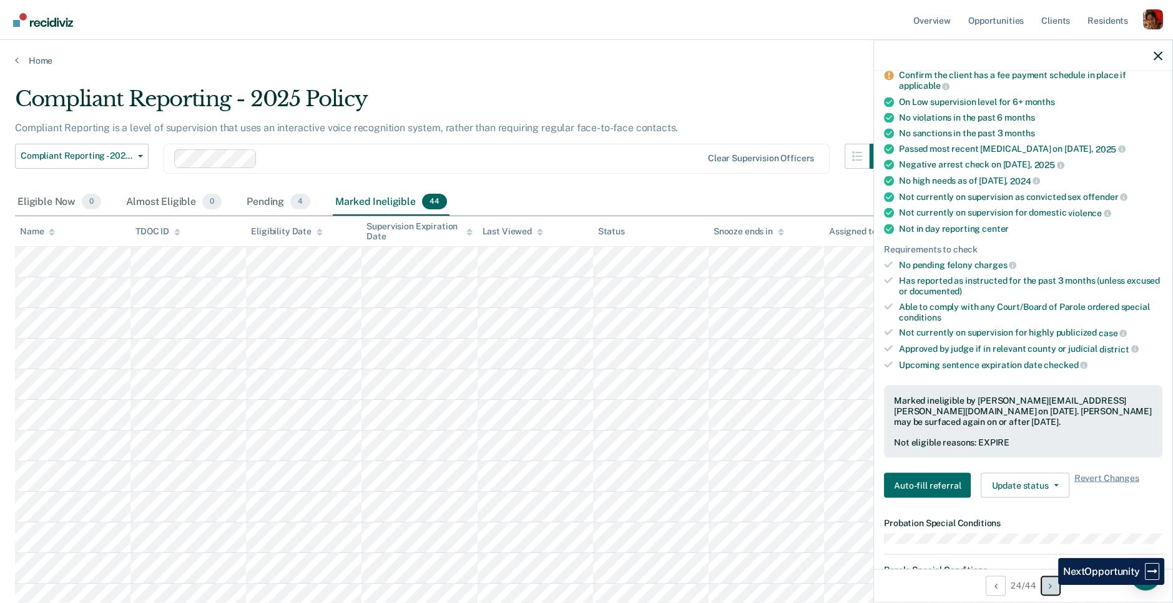
click at [1049, 584] on button "Next Opportunity" at bounding box center [1051, 585] width 20 height 20
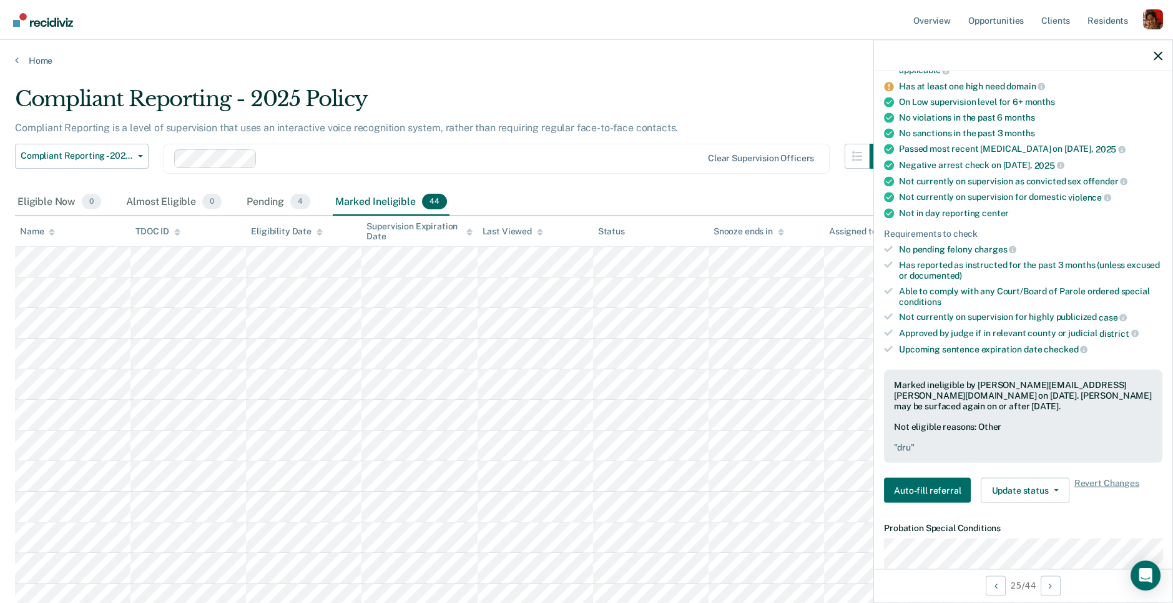
click at [1155, 47] on div at bounding box center [1023, 55] width 298 height 31
click at [1154, 51] on icon "button" at bounding box center [1158, 55] width 9 height 9
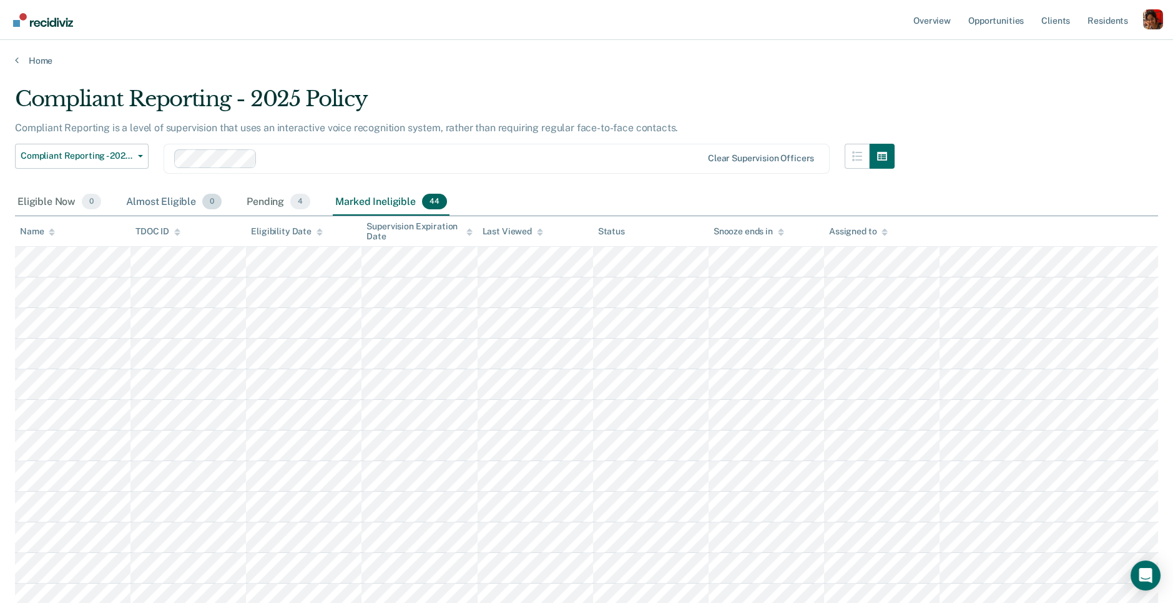
click at [159, 207] on div "Almost Eligible 0" at bounding box center [174, 202] width 101 height 27
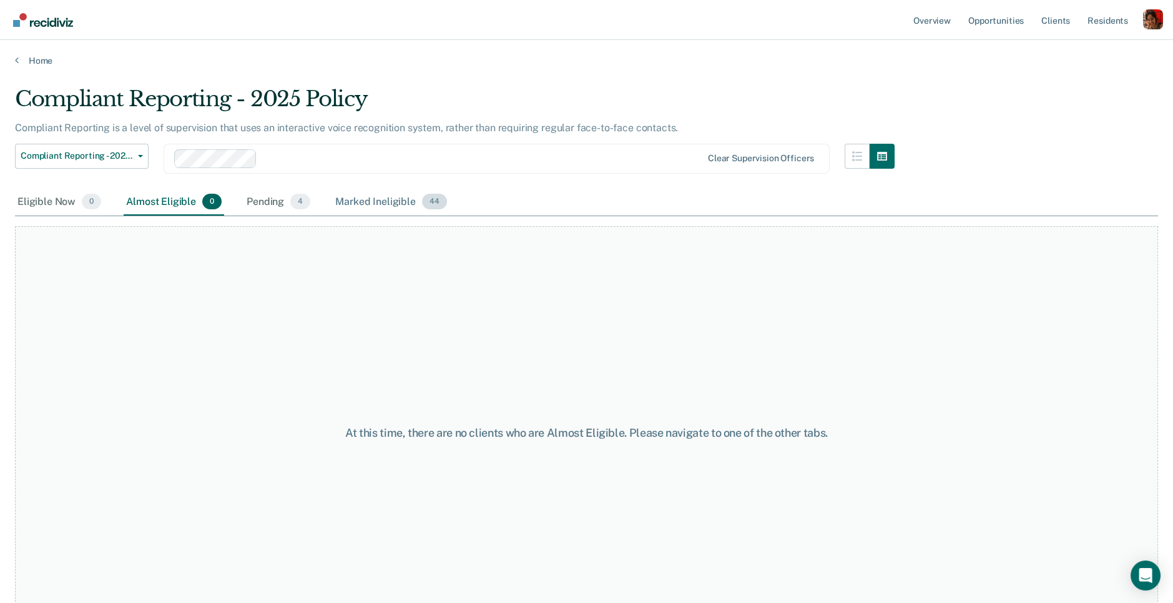
click at [349, 203] on div "Marked Ineligible 44" at bounding box center [391, 202] width 116 height 27
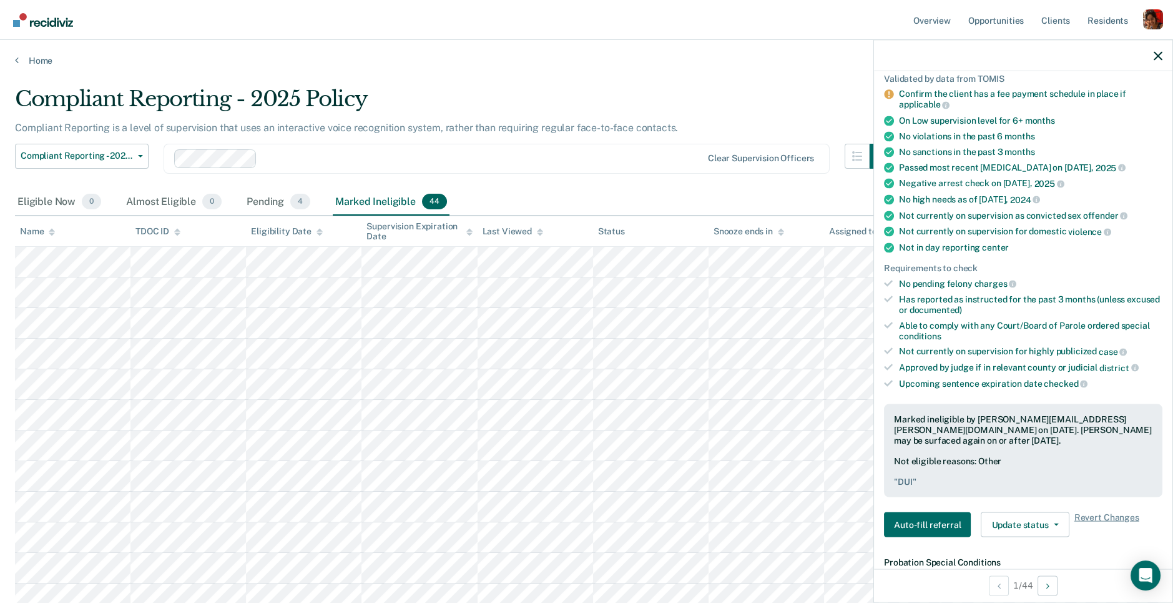
scroll to position [0, 0]
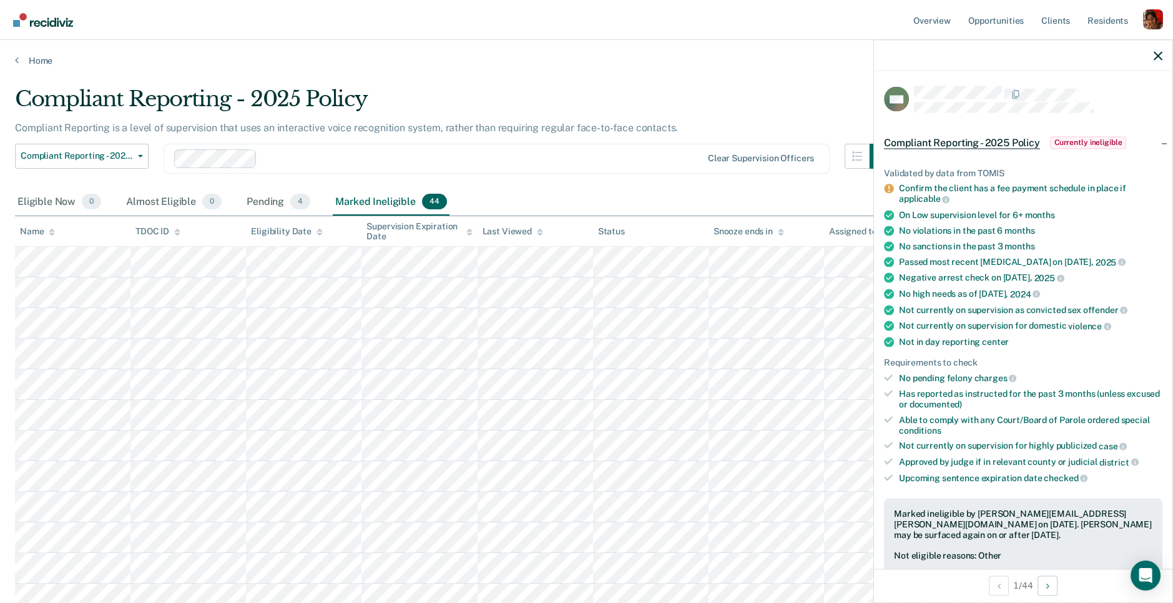
click at [1161, 49] on div at bounding box center [1023, 55] width 298 height 31
click at [1152, 56] on div at bounding box center [1023, 55] width 298 height 31
click at [1158, 56] on icon "button" at bounding box center [1158, 55] width 9 height 9
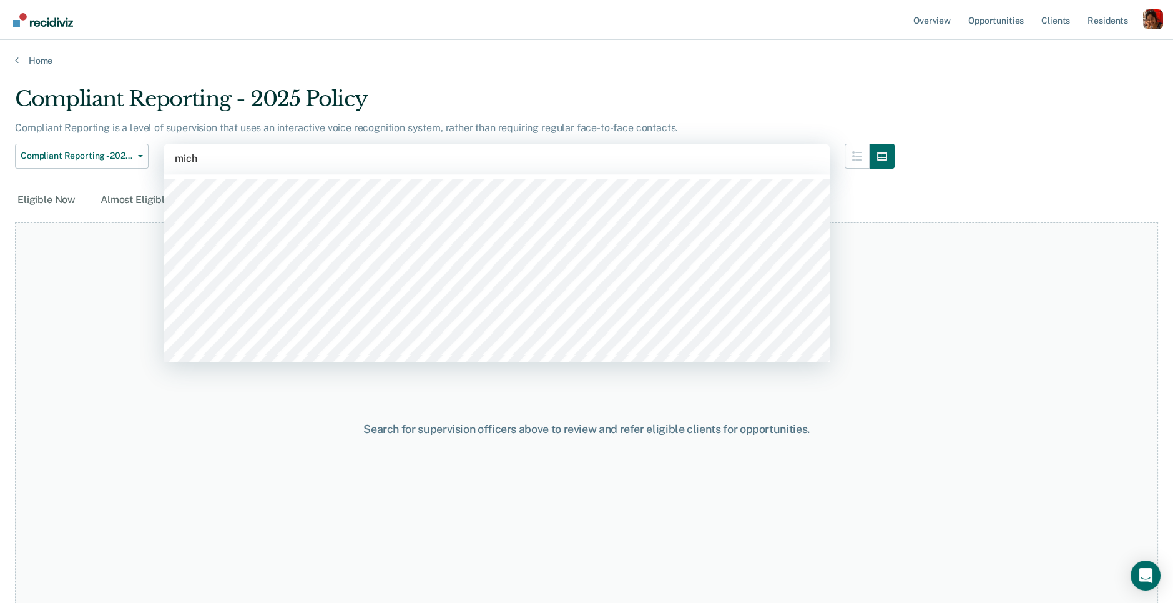
type input "micha"
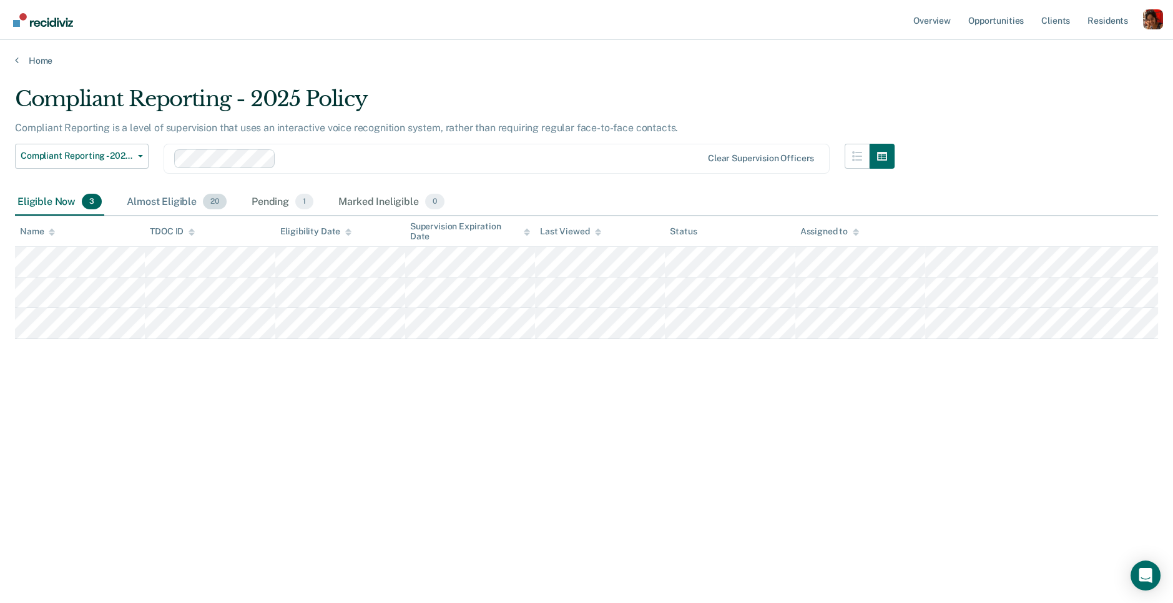
click at [193, 197] on div "Almost Eligible 20" at bounding box center [176, 202] width 105 height 27
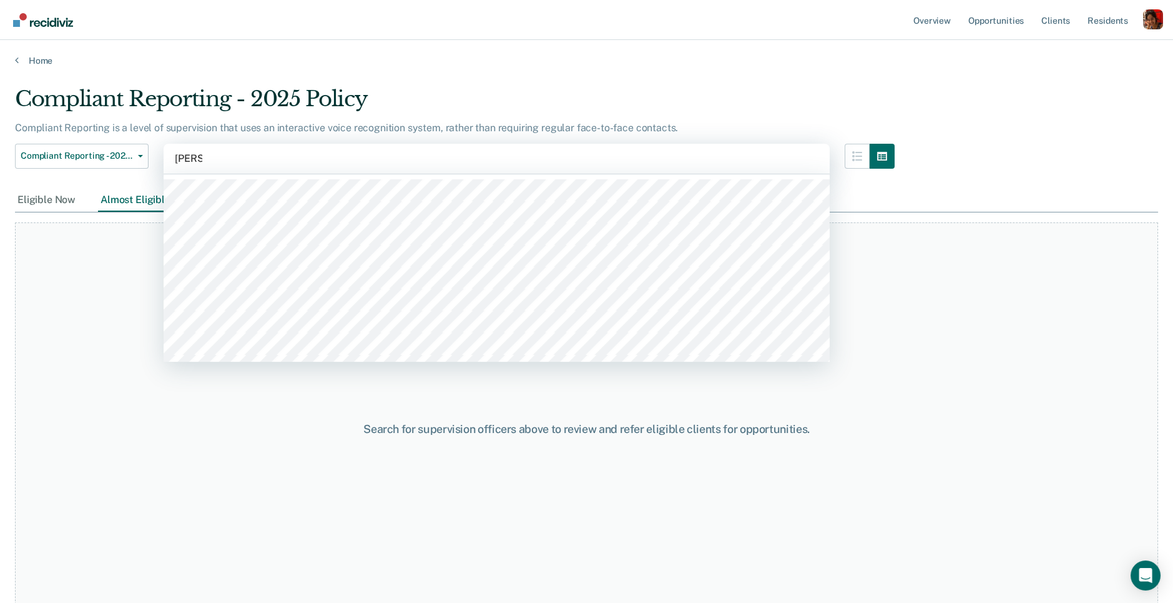
type input "[PERSON_NAME]"
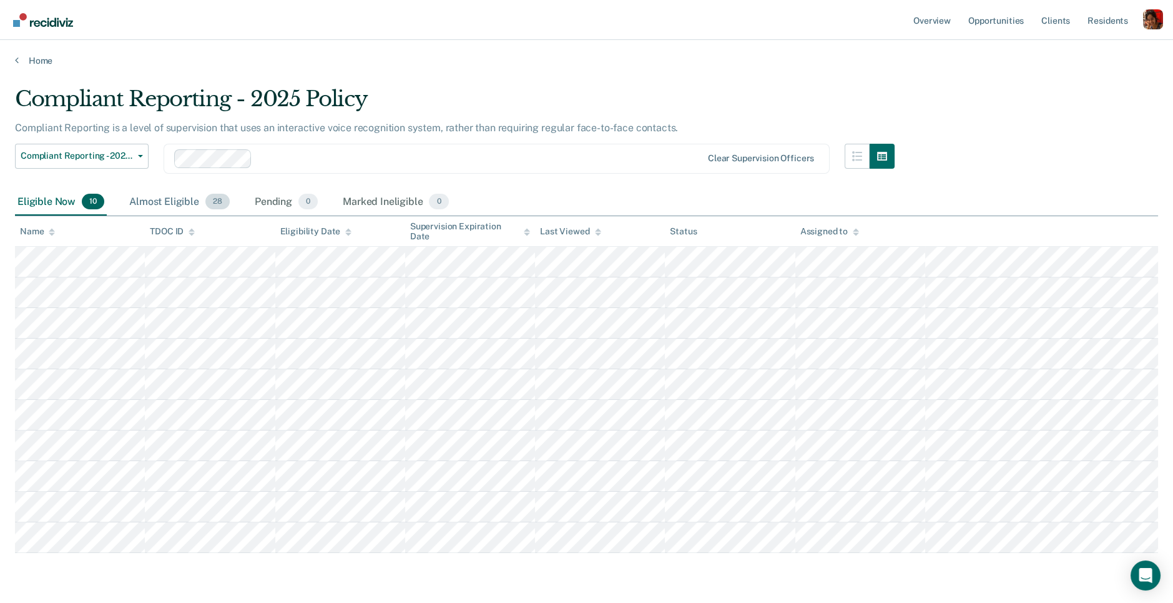
click at [197, 205] on div "Almost Eligible 28" at bounding box center [180, 202] width 106 height 27
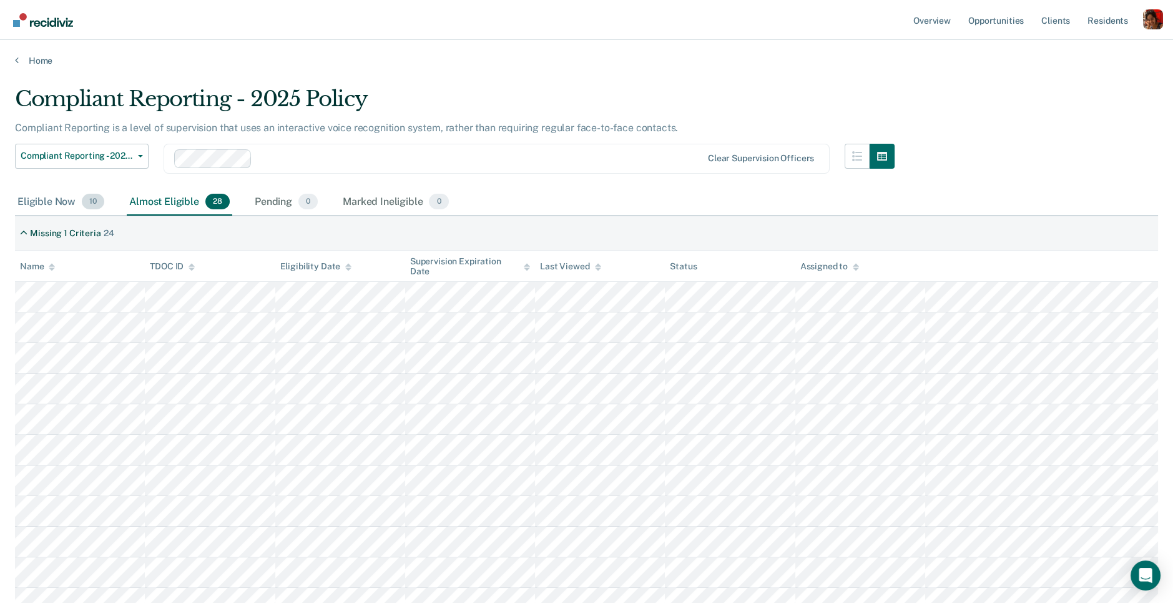
click at [67, 205] on div "Eligible Now 10" at bounding box center [61, 202] width 92 height 27
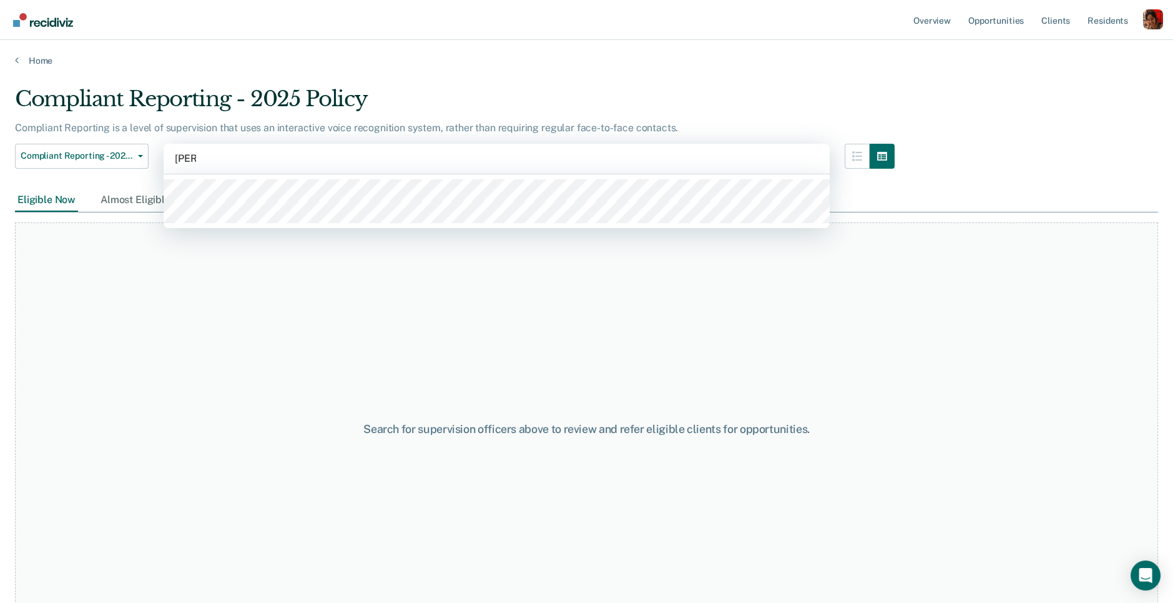
type input "[PERSON_NAME]"
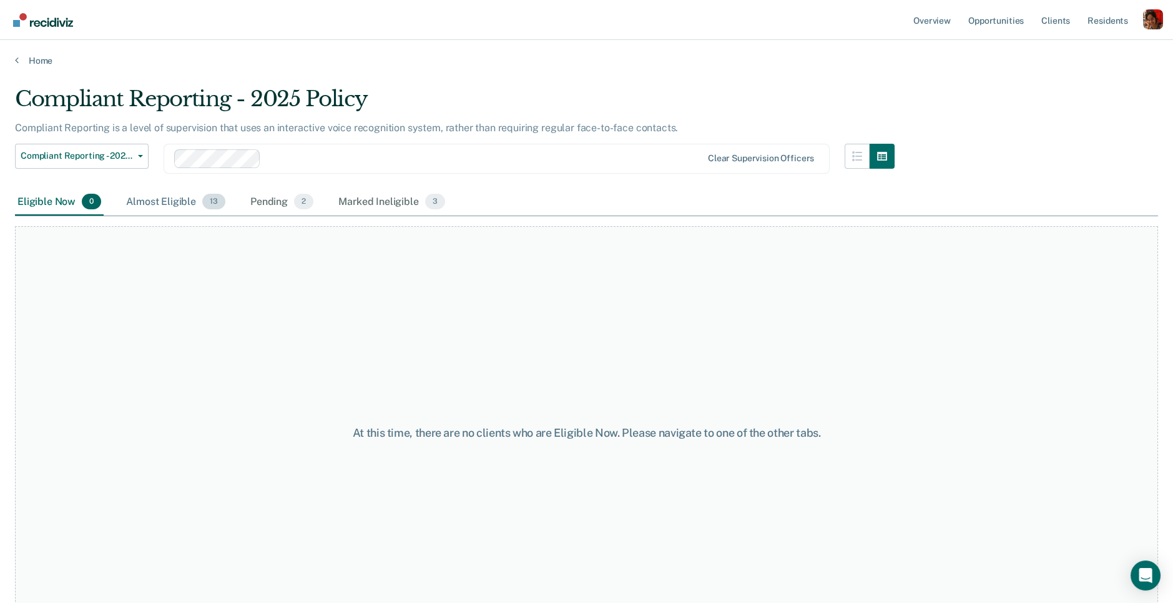
click at [183, 210] on div "Almost Eligible 13" at bounding box center [176, 202] width 104 height 27
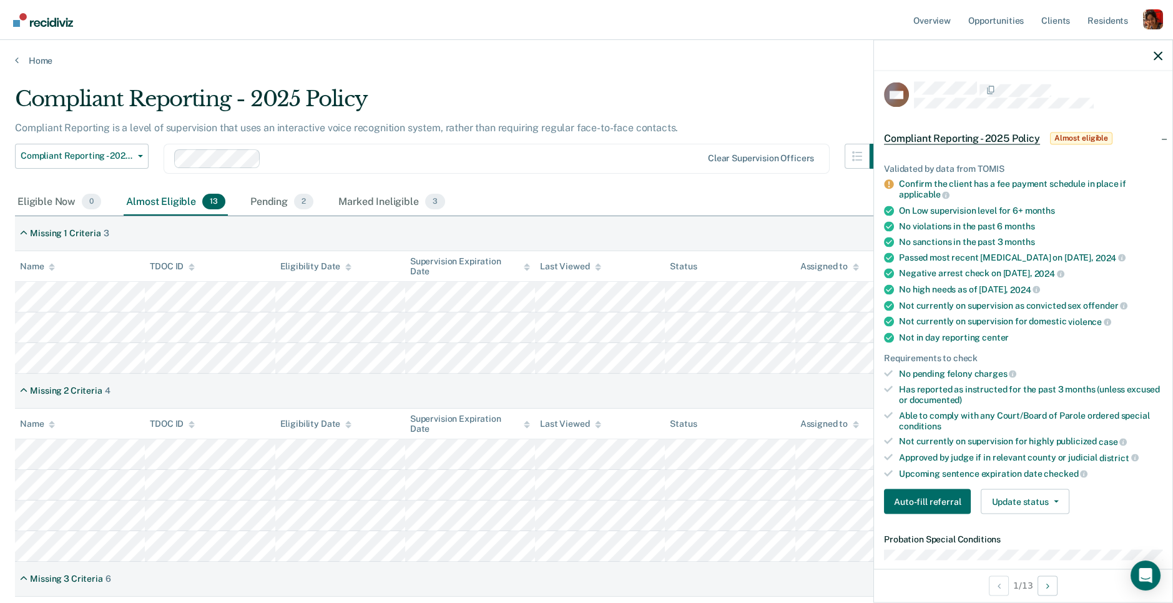
scroll to position [3, 0]
click at [1042, 581] on button "Next Opportunity" at bounding box center [1048, 585] width 20 height 20
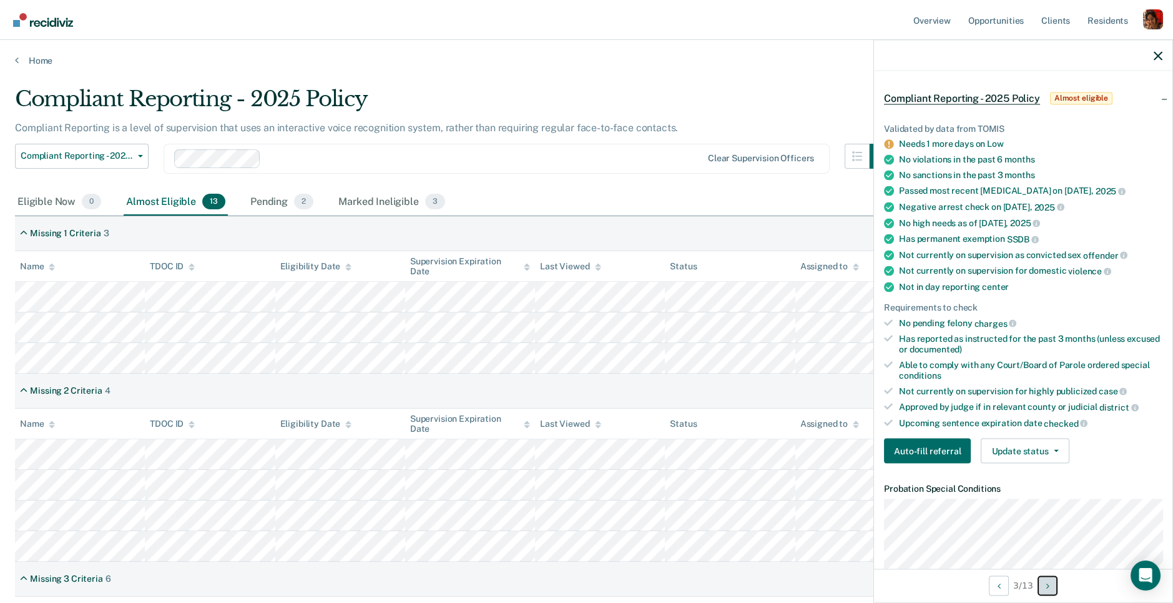
scroll to position [46, 0]
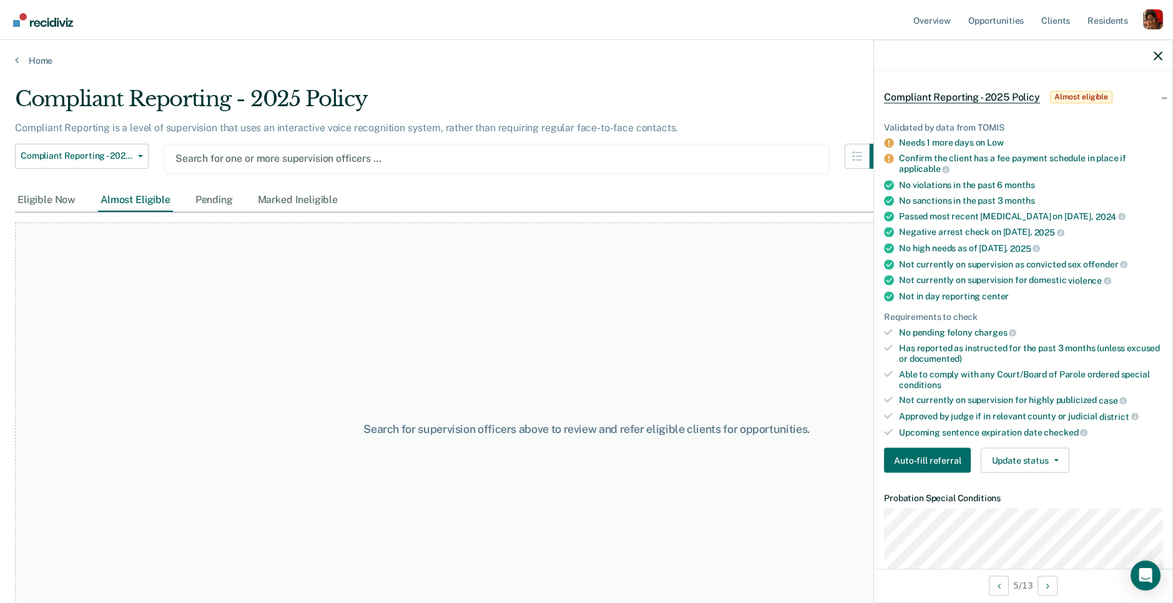
click at [253, 159] on div at bounding box center [496, 158] width 643 height 14
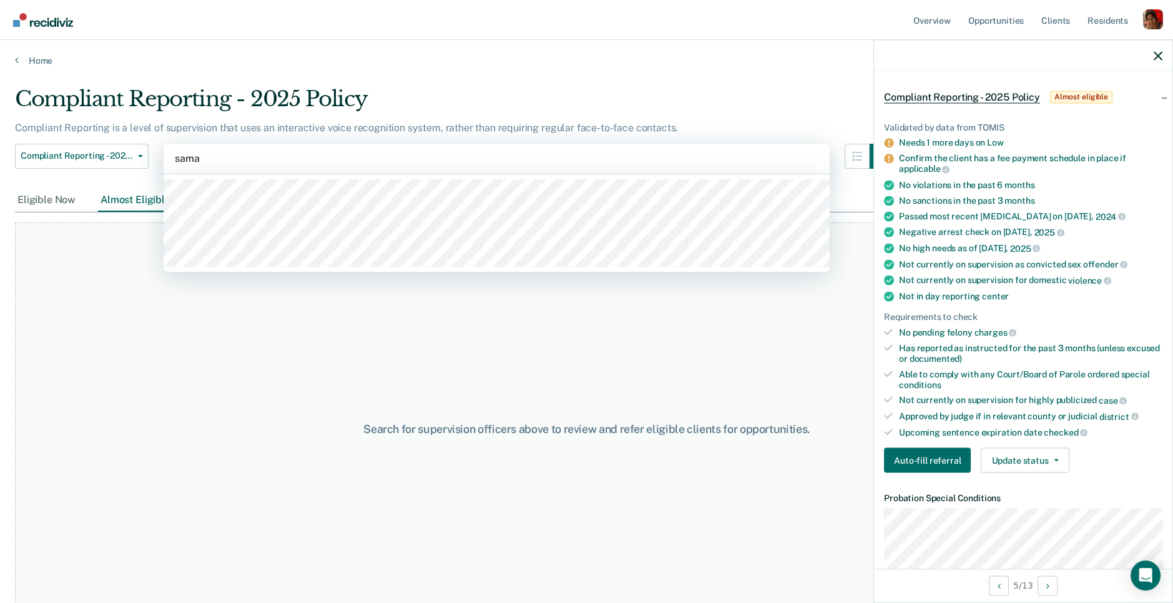
type input "saman"
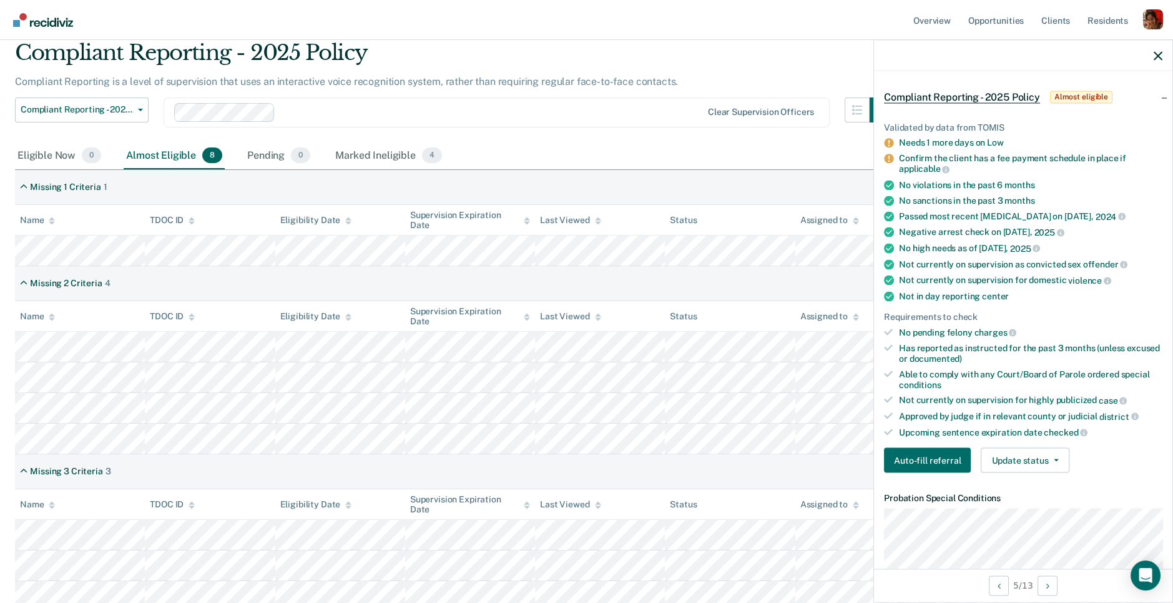
scroll to position [0, 0]
